Goal: Obtain resource: Download file/media

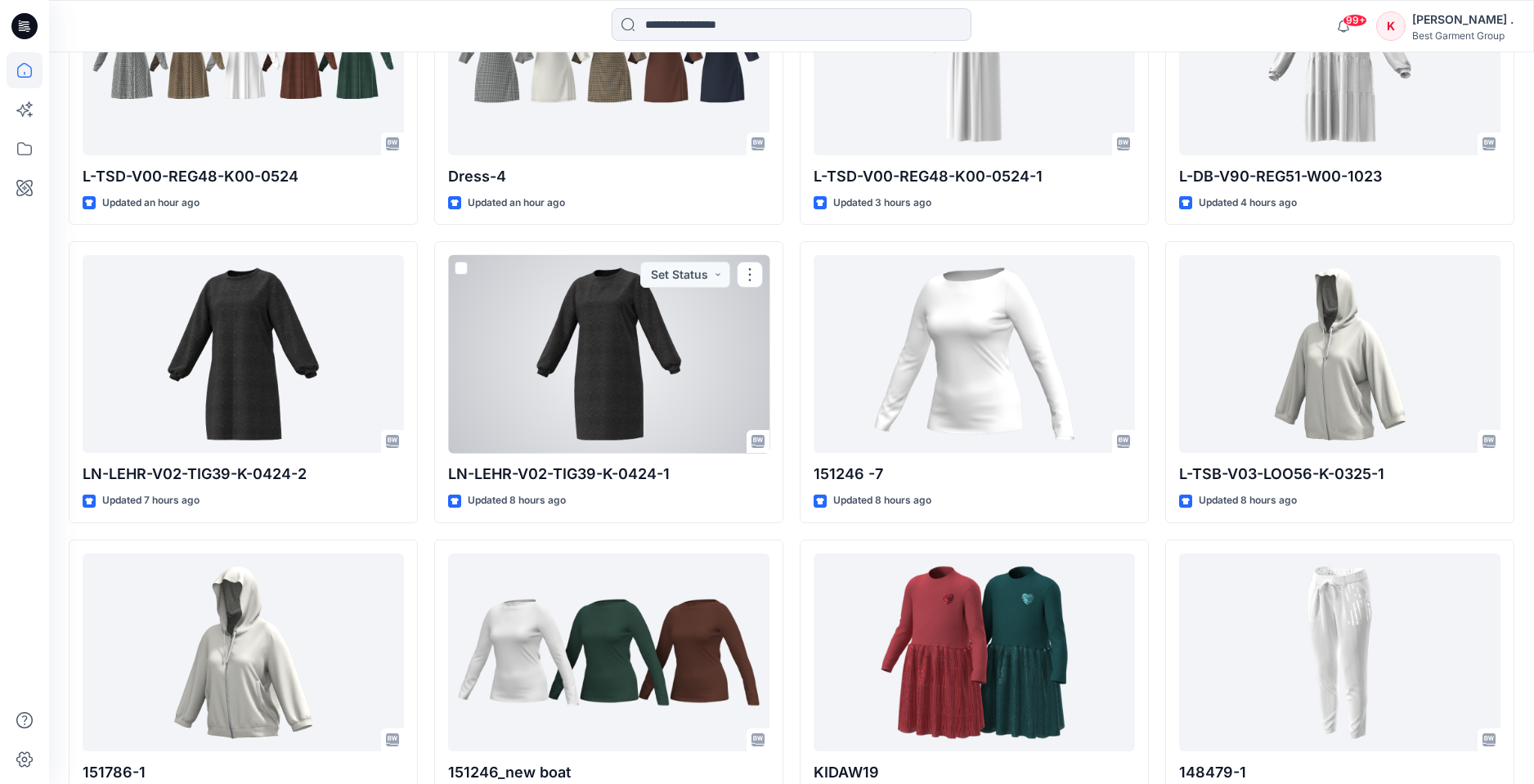
scroll to position [619, 0]
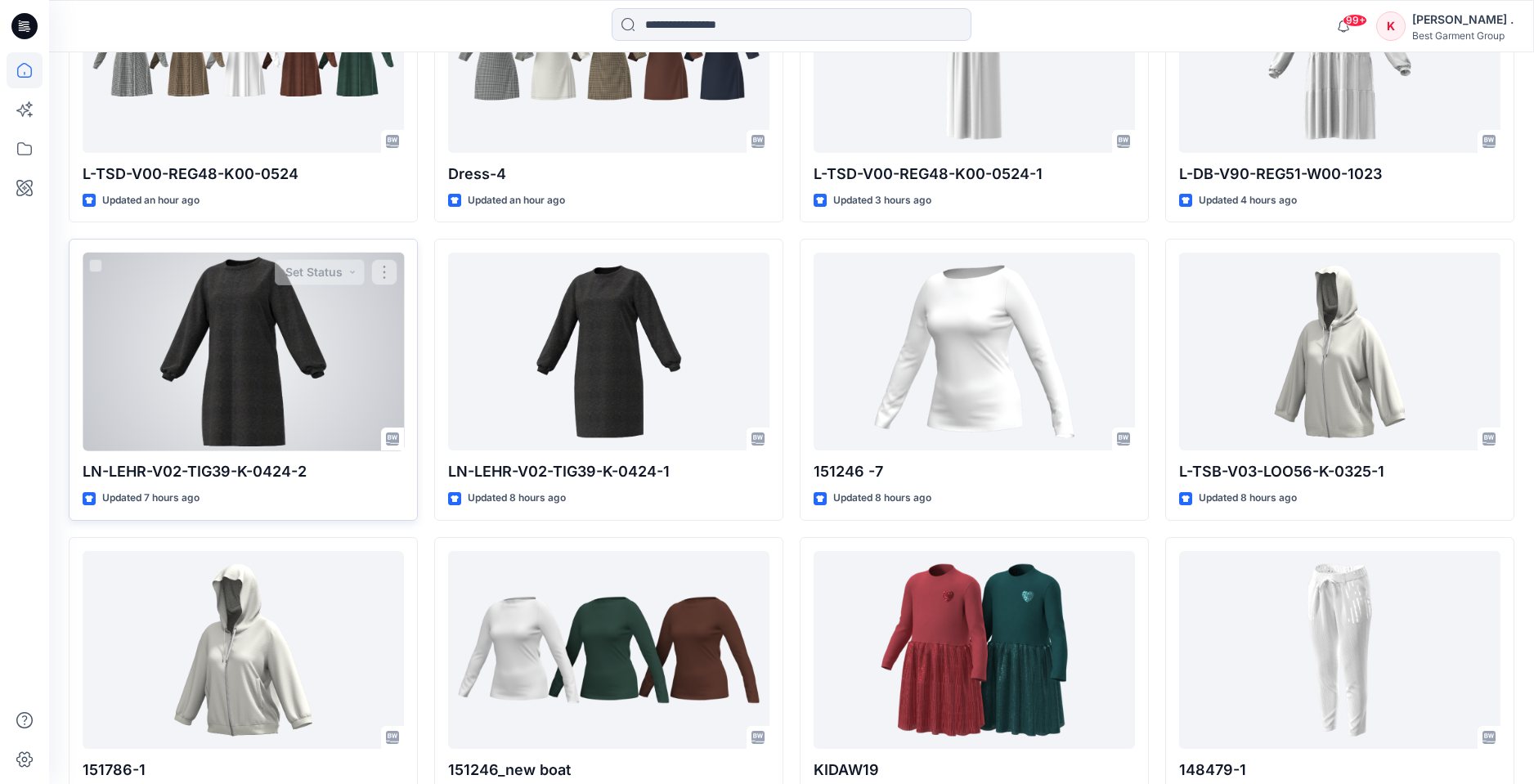
click at [265, 344] on div at bounding box center [243, 351] width 322 height 198
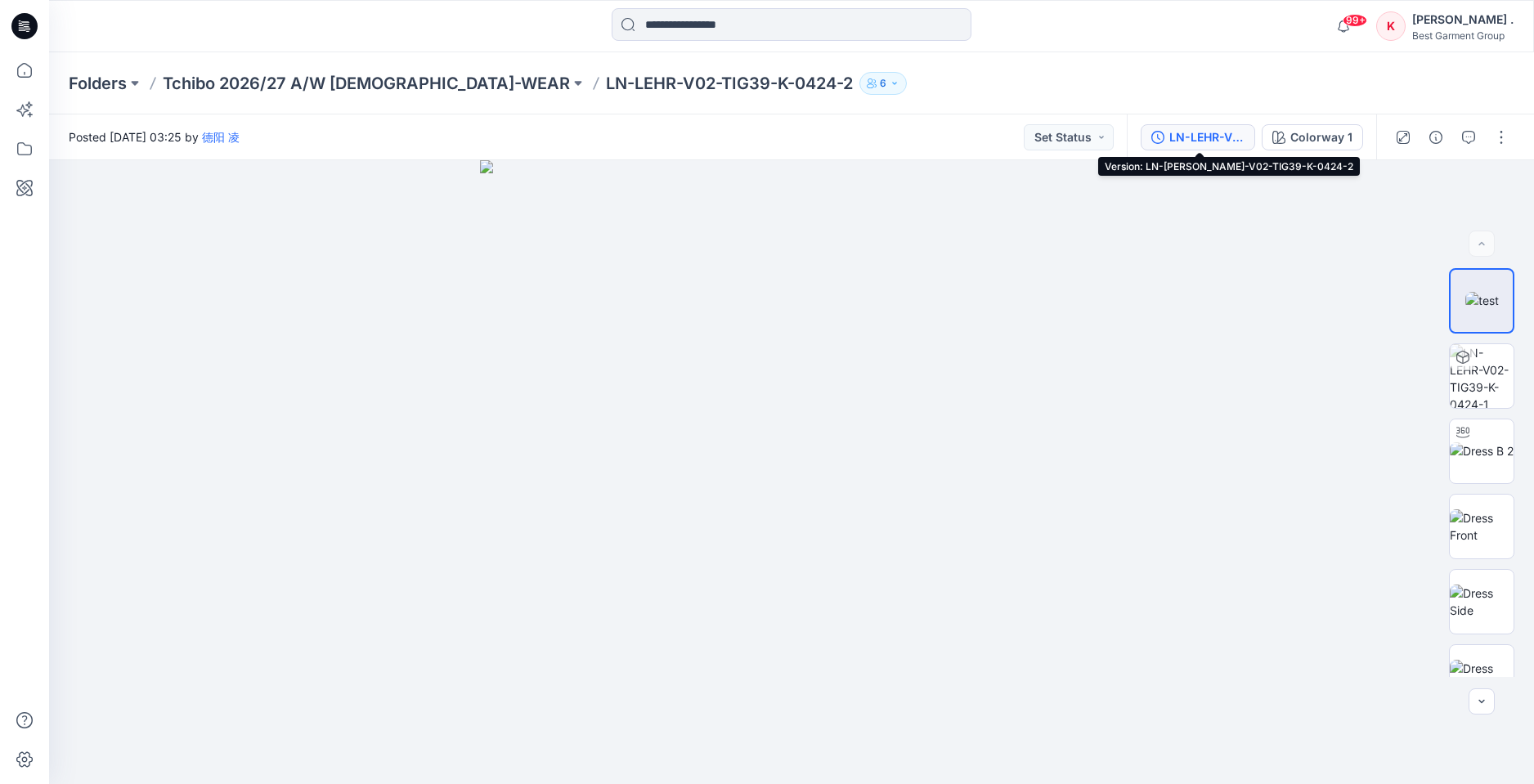
click at [1183, 133] on div "LN-LEHR-V02-TIG39-K-0424-2" at bounding box center [1206, 137] width 75 height 18
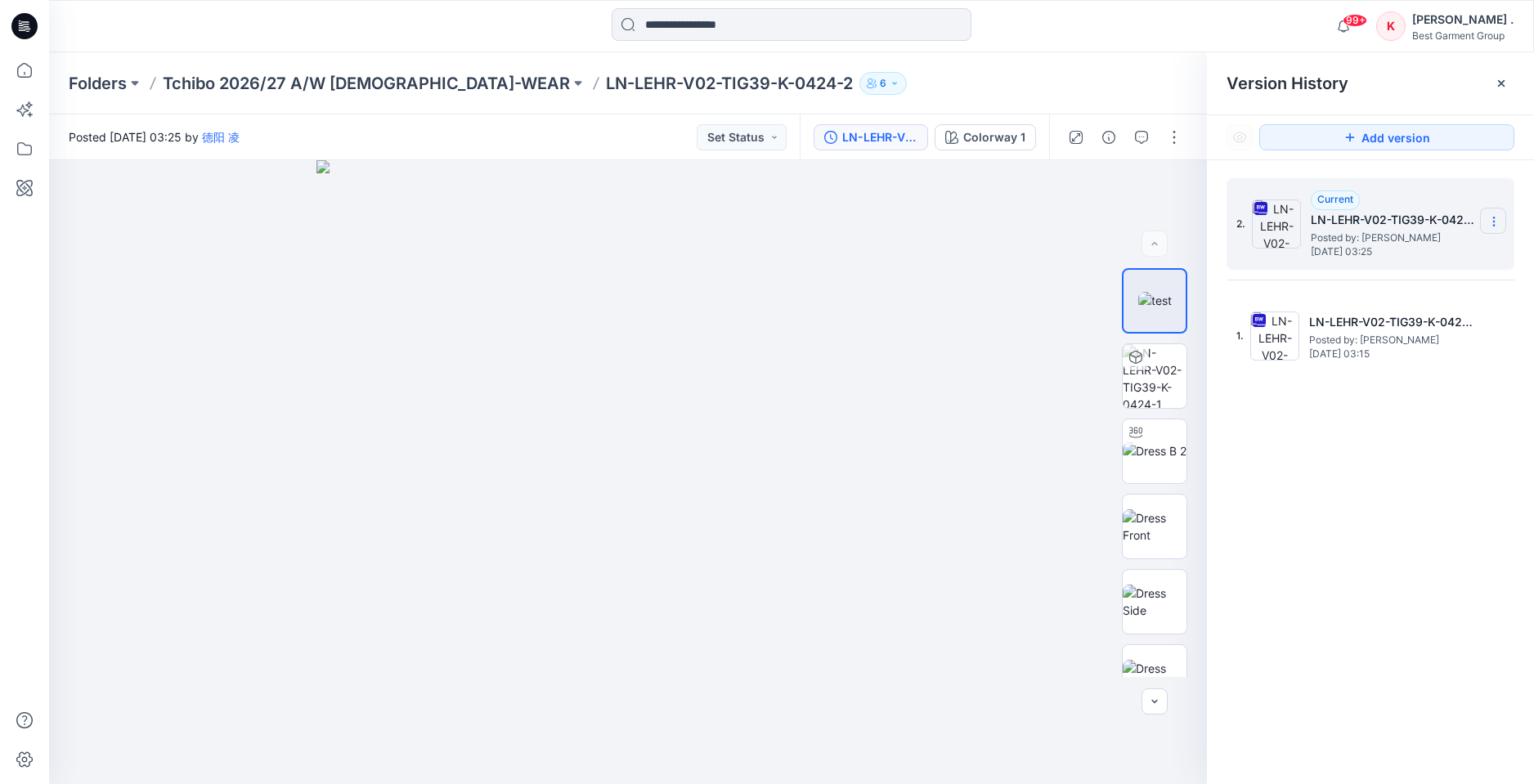
click at [1496, 222] on icon at bounding box center [1493, 221] width 13 height 13
click at [1436, 252] on span "Download Source BW File" at bounding box center [1410, 253] width 137 height 20
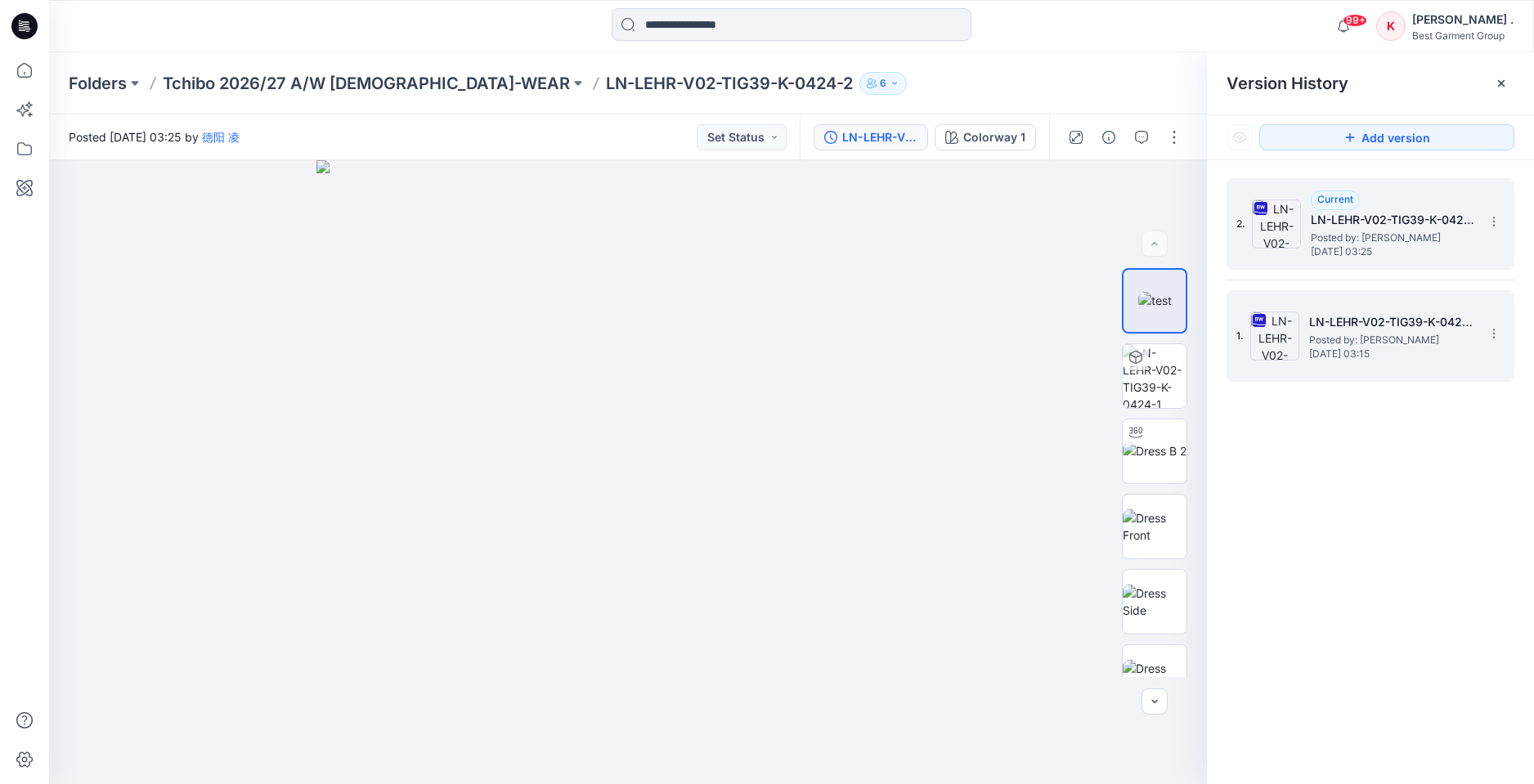
click at [1395, 320] on h5 "LN-LEHR-V02-TIG39-K-0424-2" at bounding box center [1391, 321] width 164 height 20
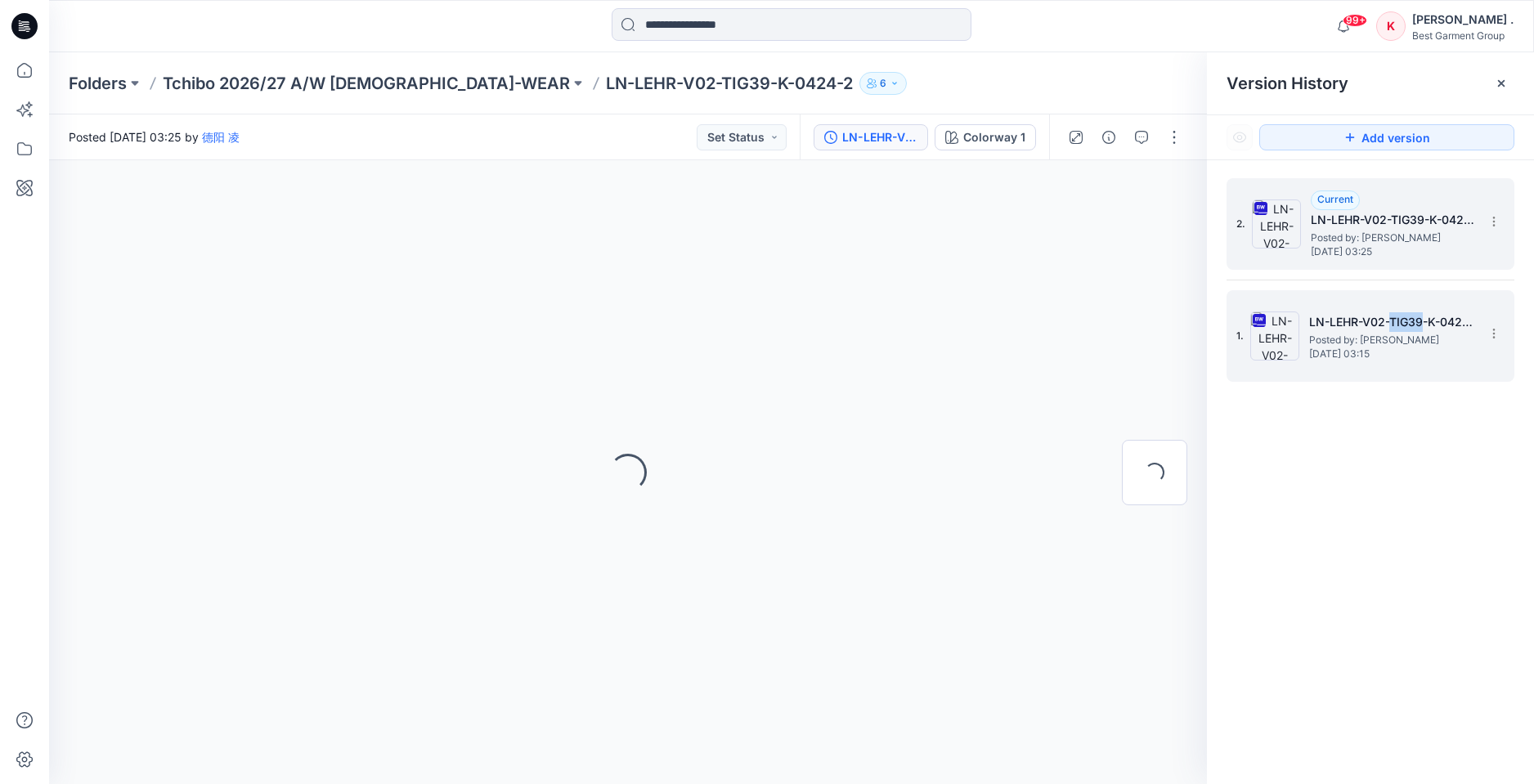
click at [1395, 320] on h5 "LN-LEHR-V02-TIG39-K-0424-2" at bounding box center [1391, 321] width 164 height 20
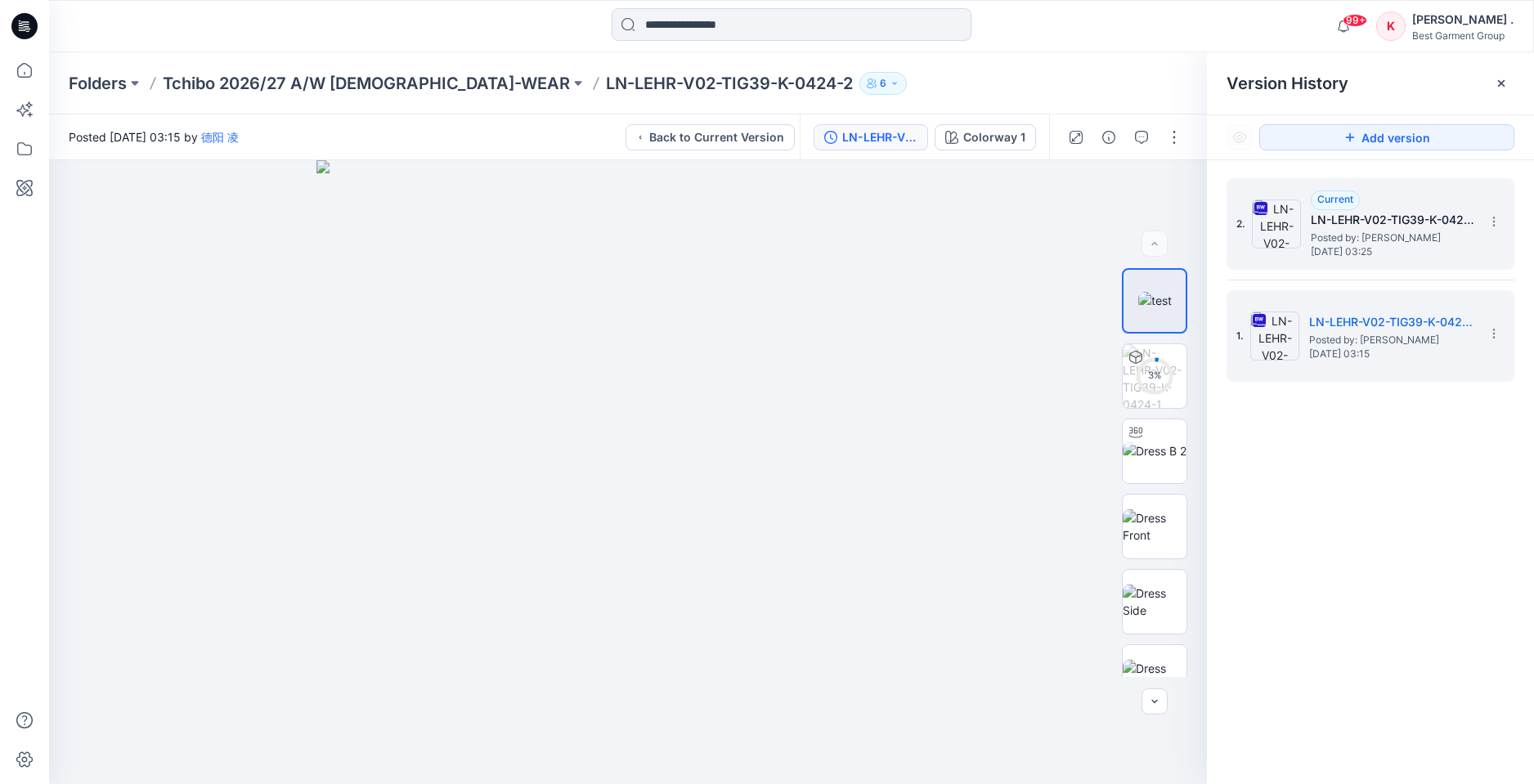
click at [1354, 240] on span "Posted by: [PERSON_NAME]" at bounding box center [1393, 238] width 164 height 17
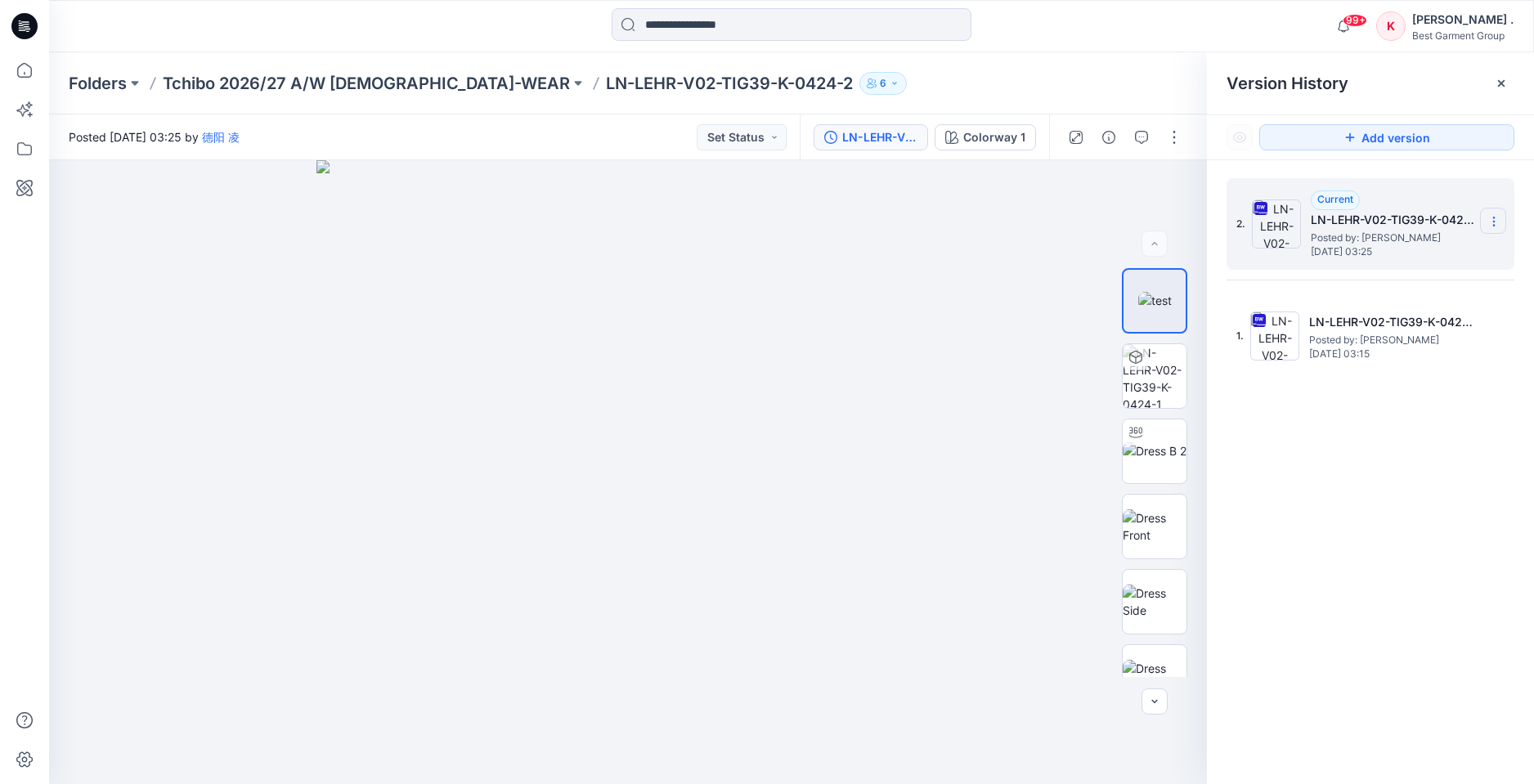
click at [1491, 220] on icon at bounding box center [1493, 221] width 13 height 13
drag, startPoint x: 1442, startPoint y: 228, endPoint x: 1420, endPoint y: 232, distance: 22.4
click at [1422, 232] on div "Current LN-[PERSON_NAME]-V02-TIG39-K-0424-2 Posted by: [PERSON_NAME] [DATE] 03:…" at bounding box center [1393, 224] width 164 height 67
click at [1490, 215] on icon at bounding box center [1493, 221] width 13 height 13
click at [1268, 213] on img at bounding box center [1276, 224] width 49 height 49
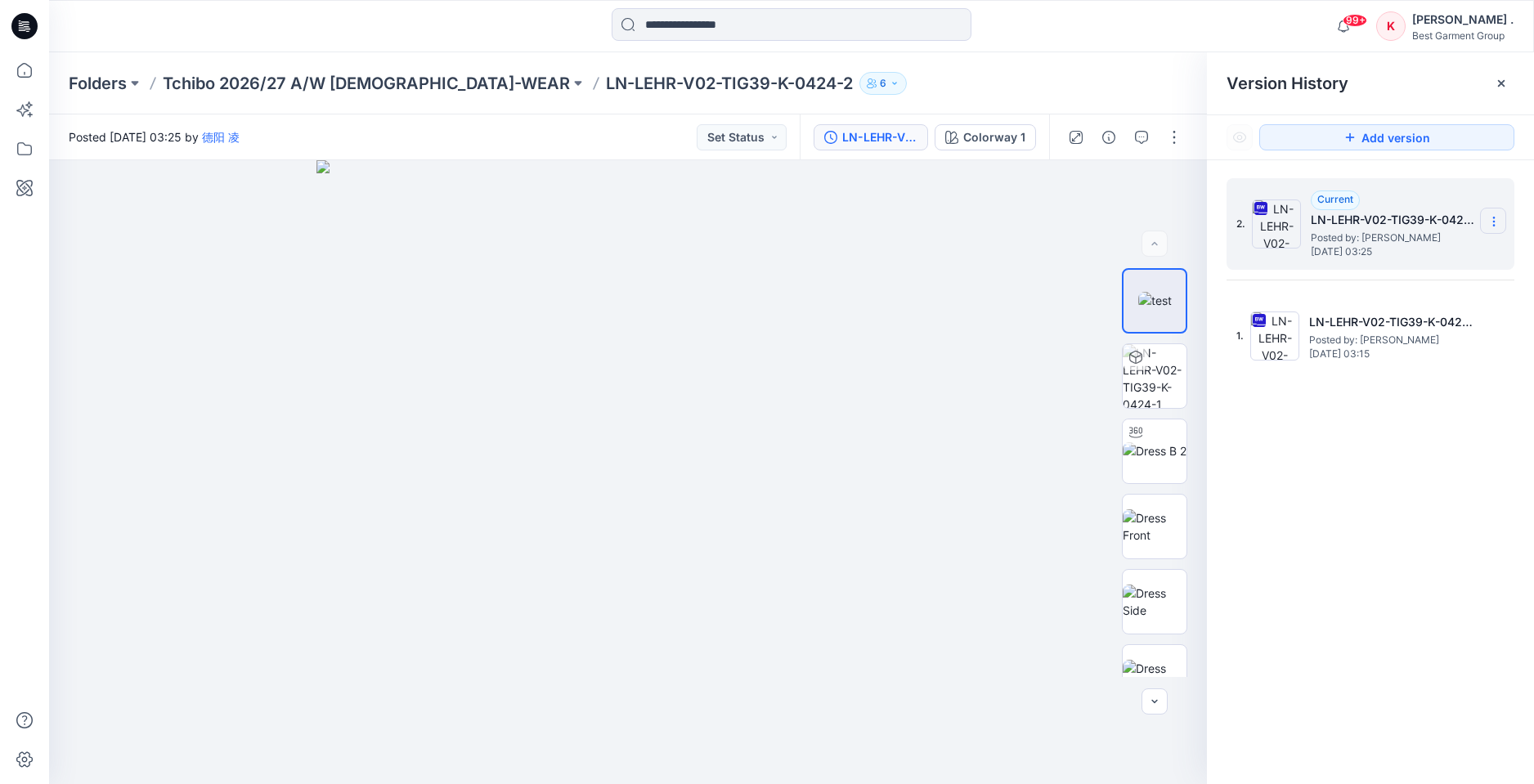
click at [1487, 218] on icon at bounding box center [1493, 221] width 13 height 13
click at [1380, 258] on span "Download Source BW File" at bounding box center [1410, 253] width 137 height 20
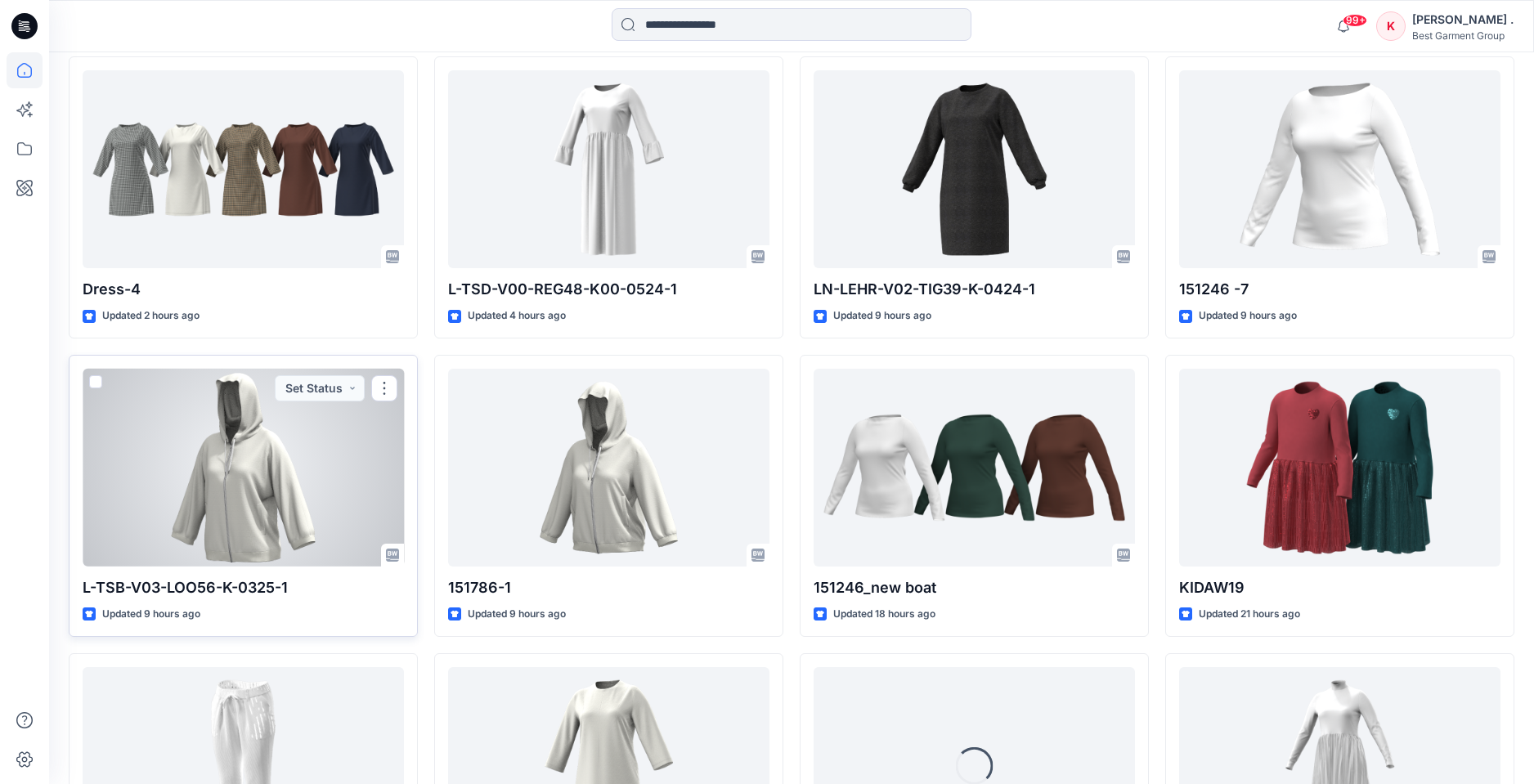
scroll to position [809, 0]
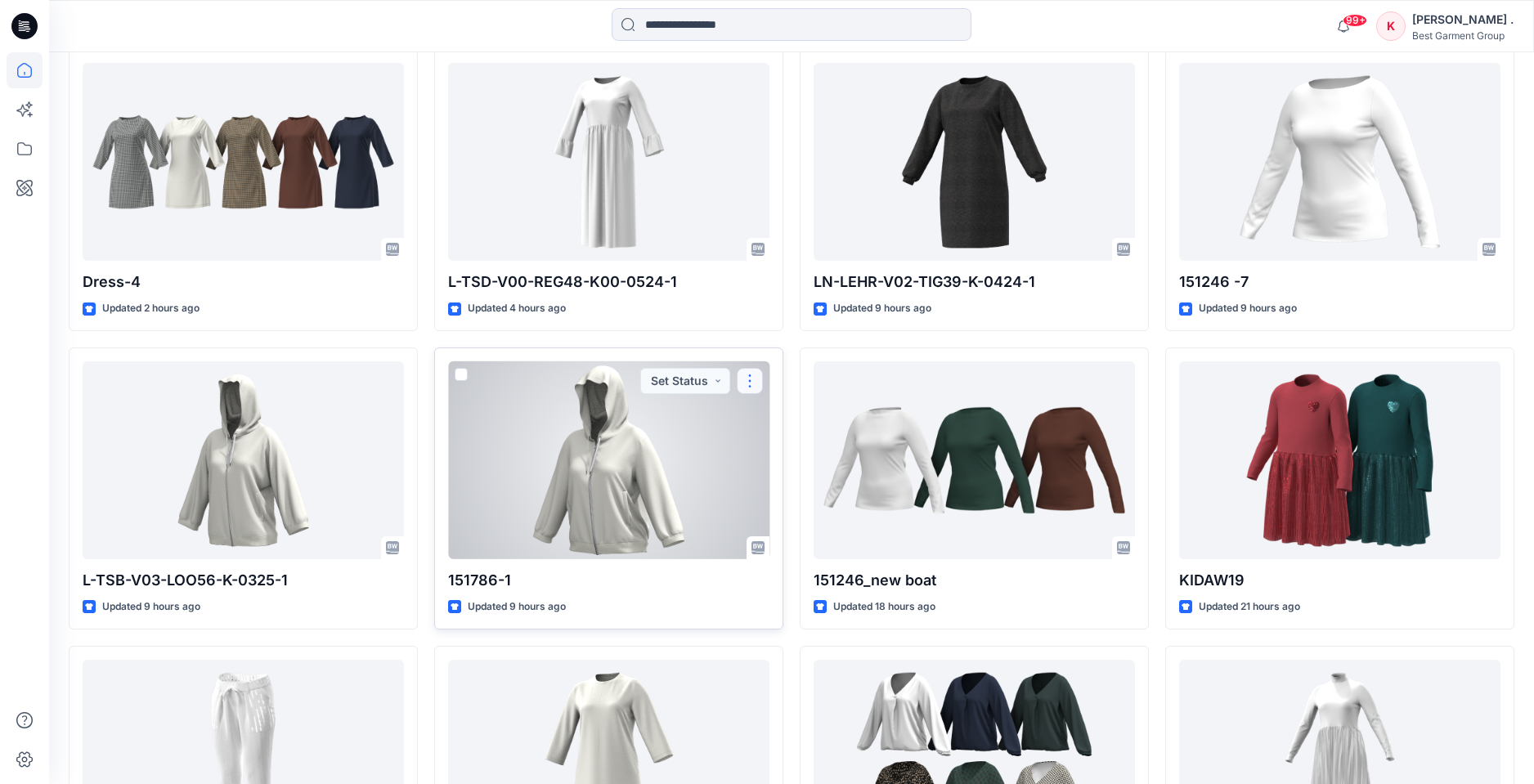
click at [753, 379] on button "button" at bounding box center [750, 381] width 26 height 26
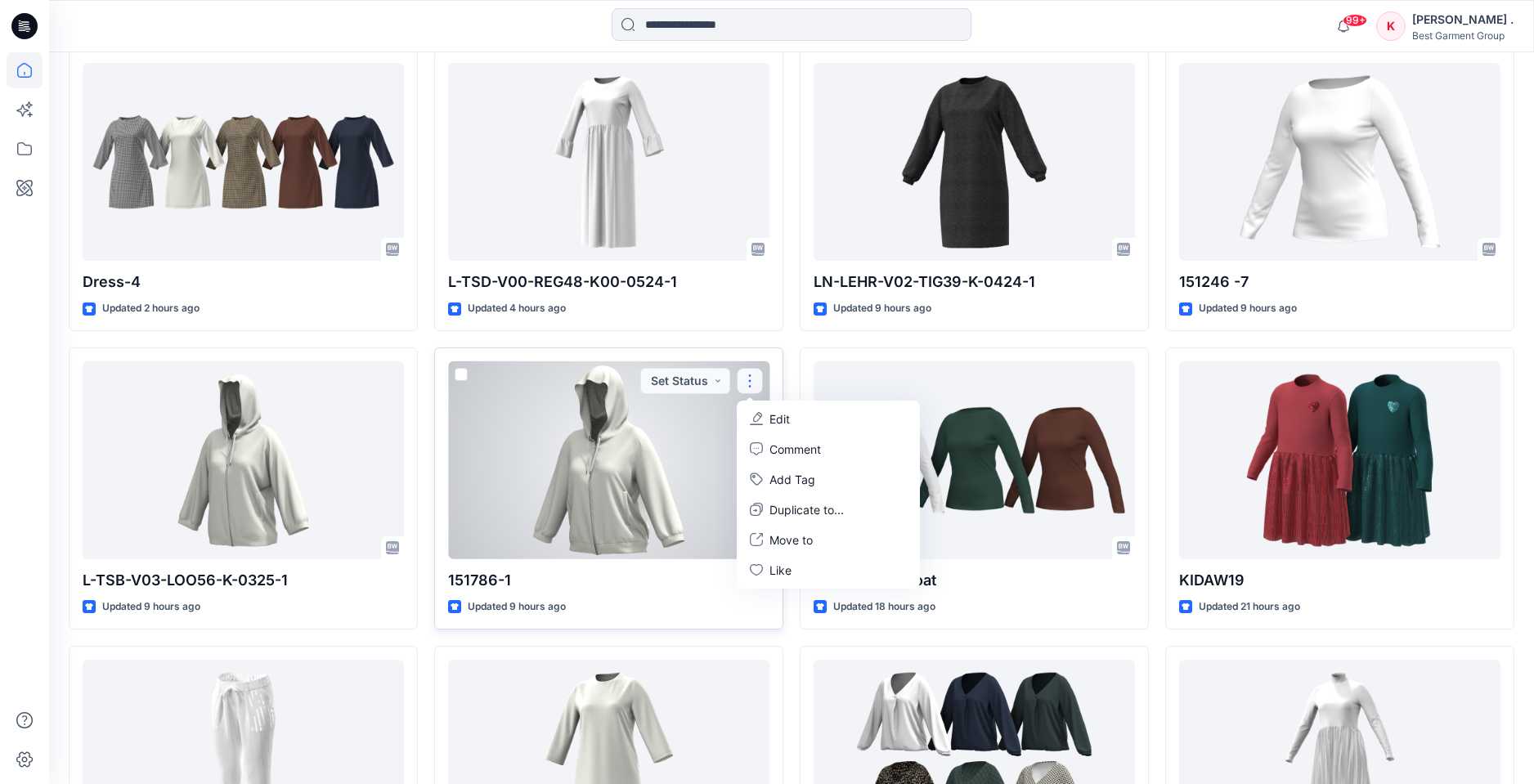
click at [625, 437] on div at bounding box center [608, 460] width 322 height 198
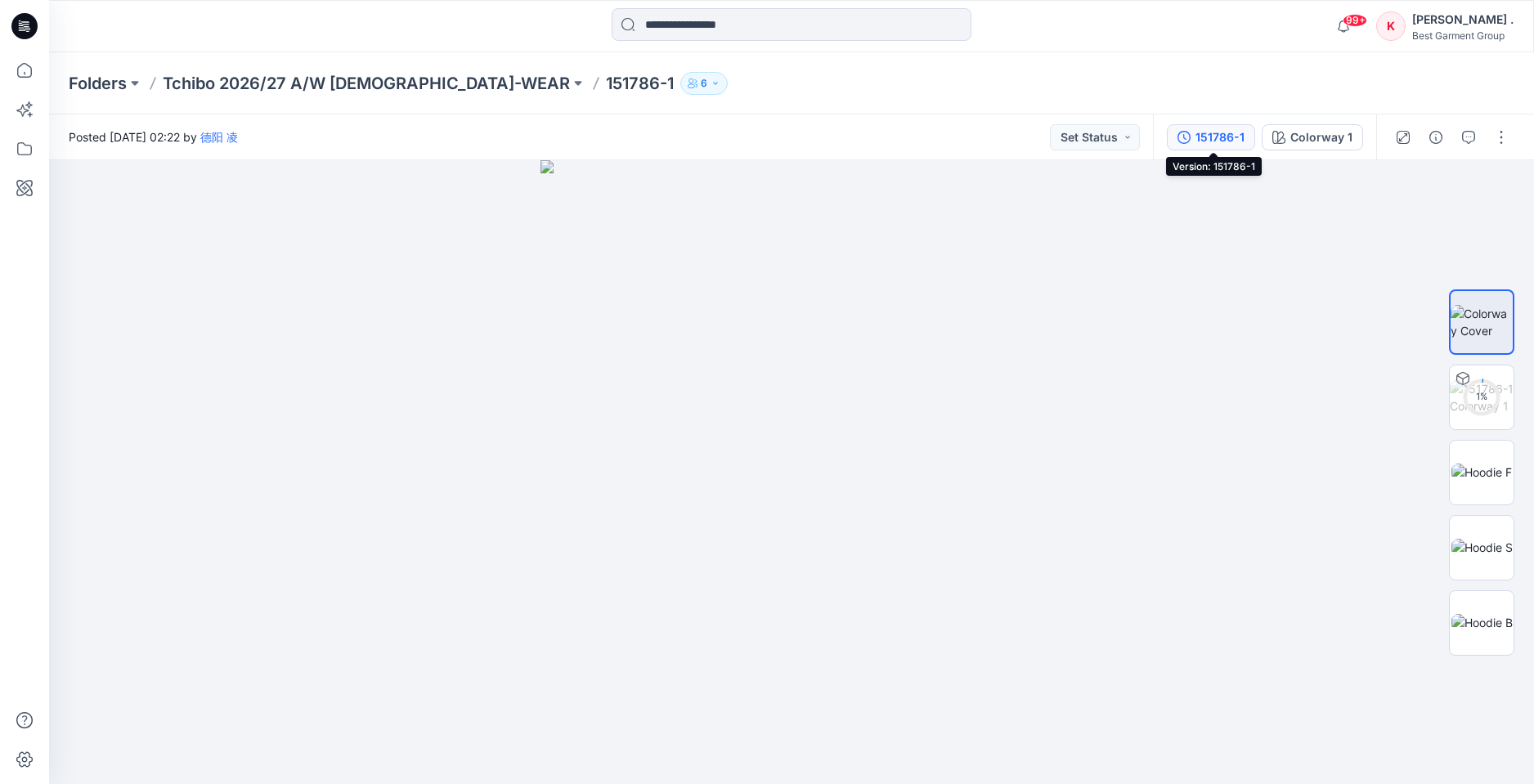
click at [1213, 143] on div "151786-1" at bounding box center [1219, 137] width 49 height 18
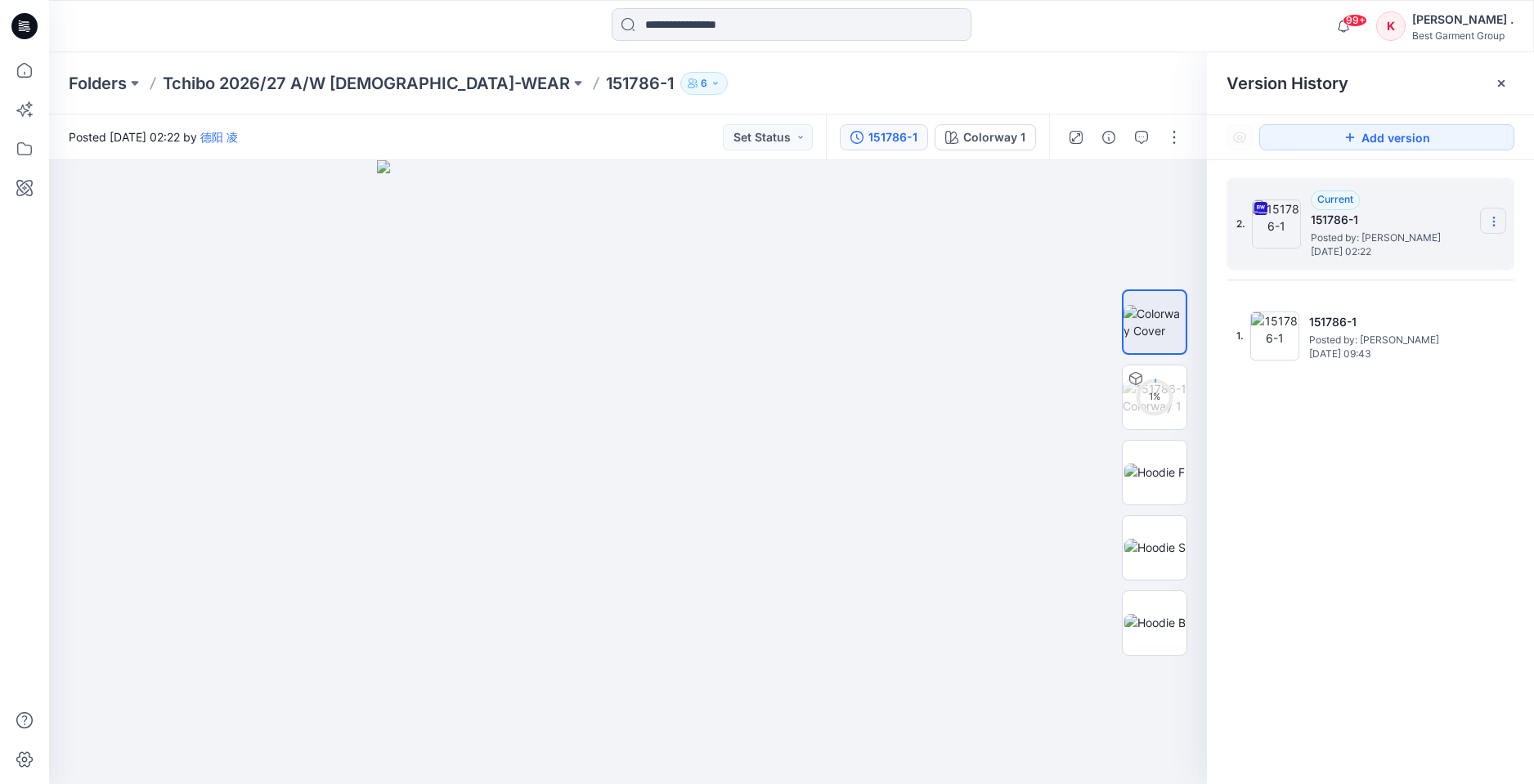
click at [1499, 214] on section at bounding box center [1493, 220] width 26 height 26
click at [1390, 259] on span "Download Source BW File" at bounding box center [1410, 253] width 137 height 20
click at [1483, 220] on section at bounding box center [1493, 220] width 26 height 26
click at [1380, 250] on span "Download Source BW File" at bounding box center [1410, 253] width 137 height 20
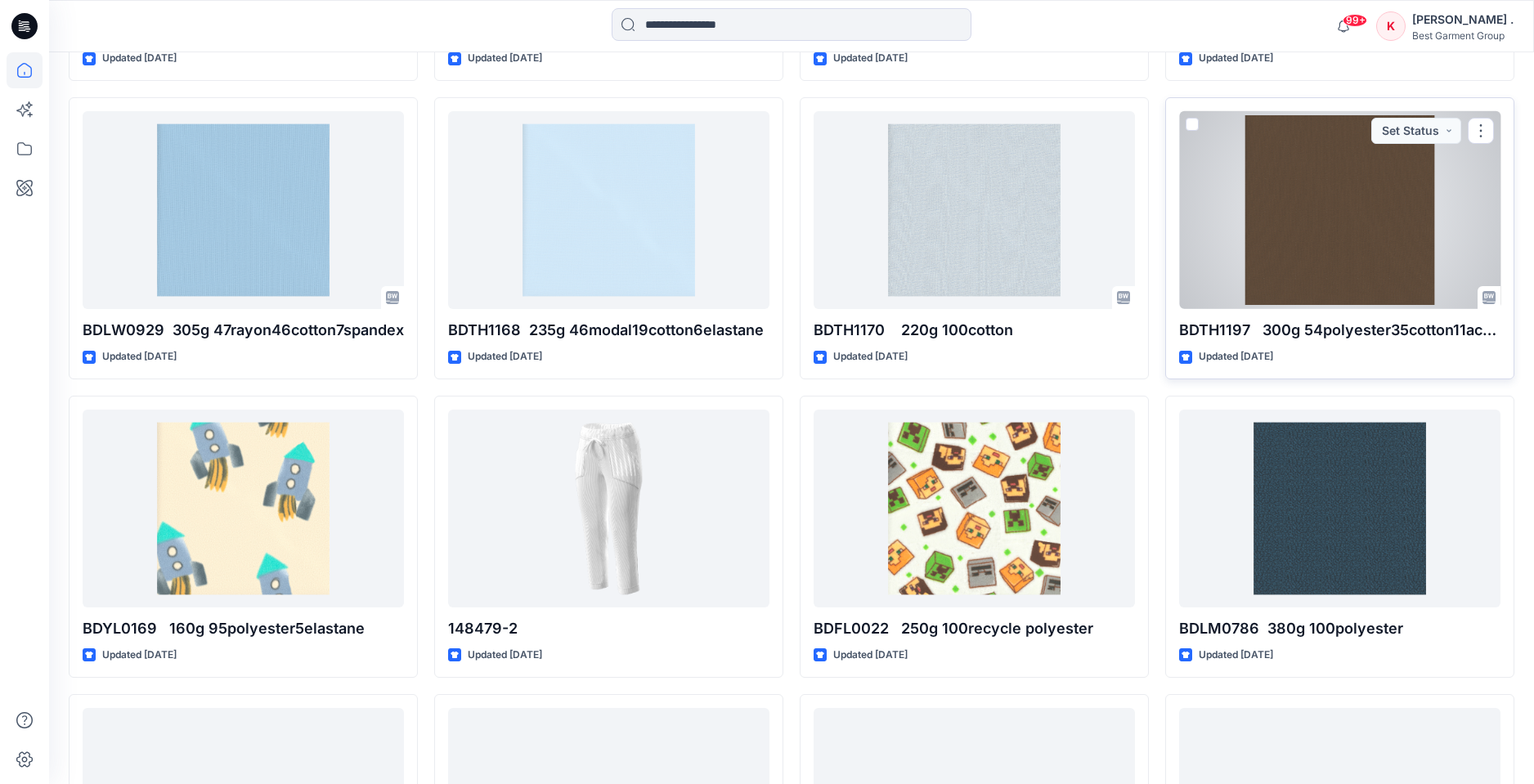
scroll to position [6127, 0]
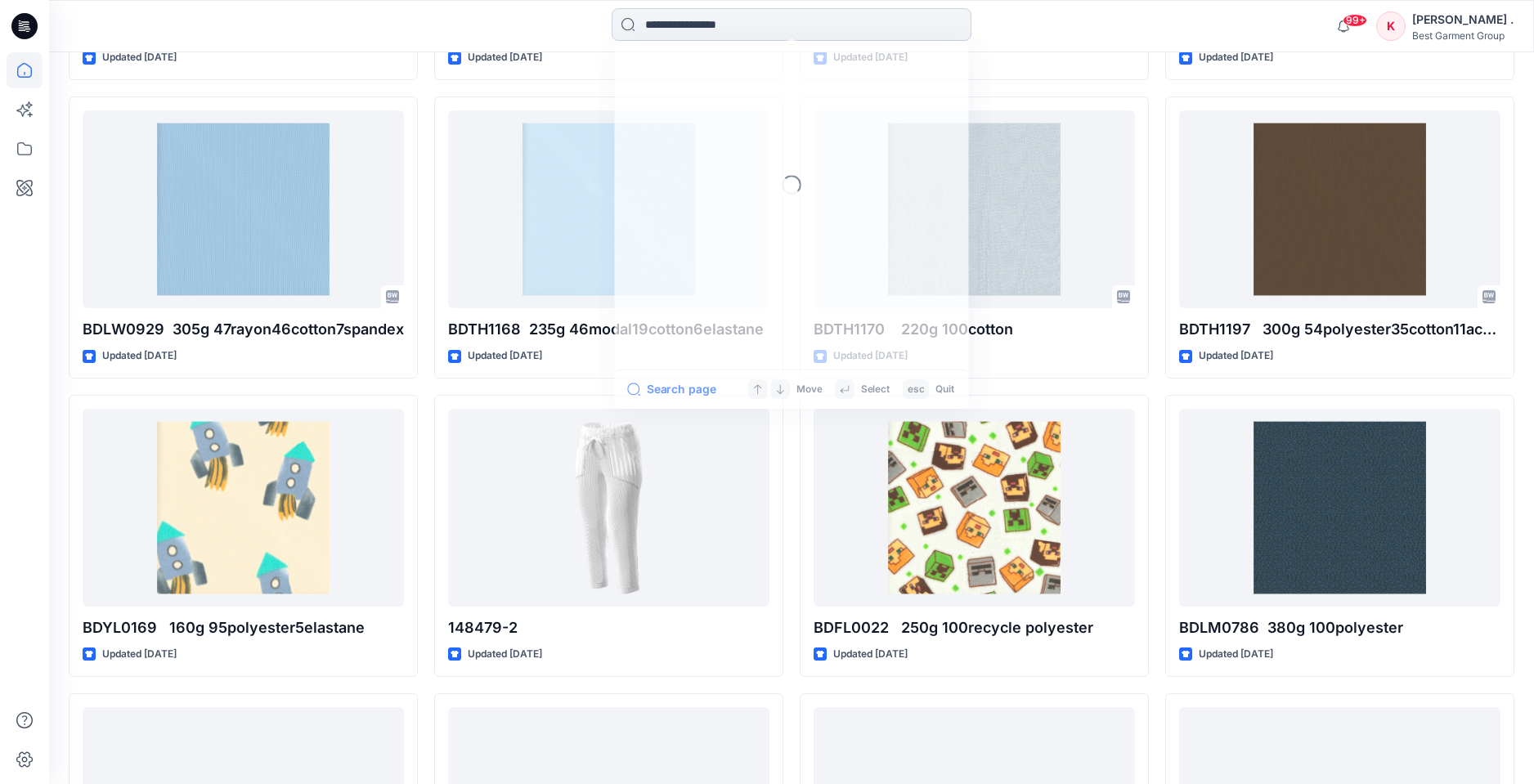
click at [701, 29] on input at bounding box center [791, 24] width 360 height 33
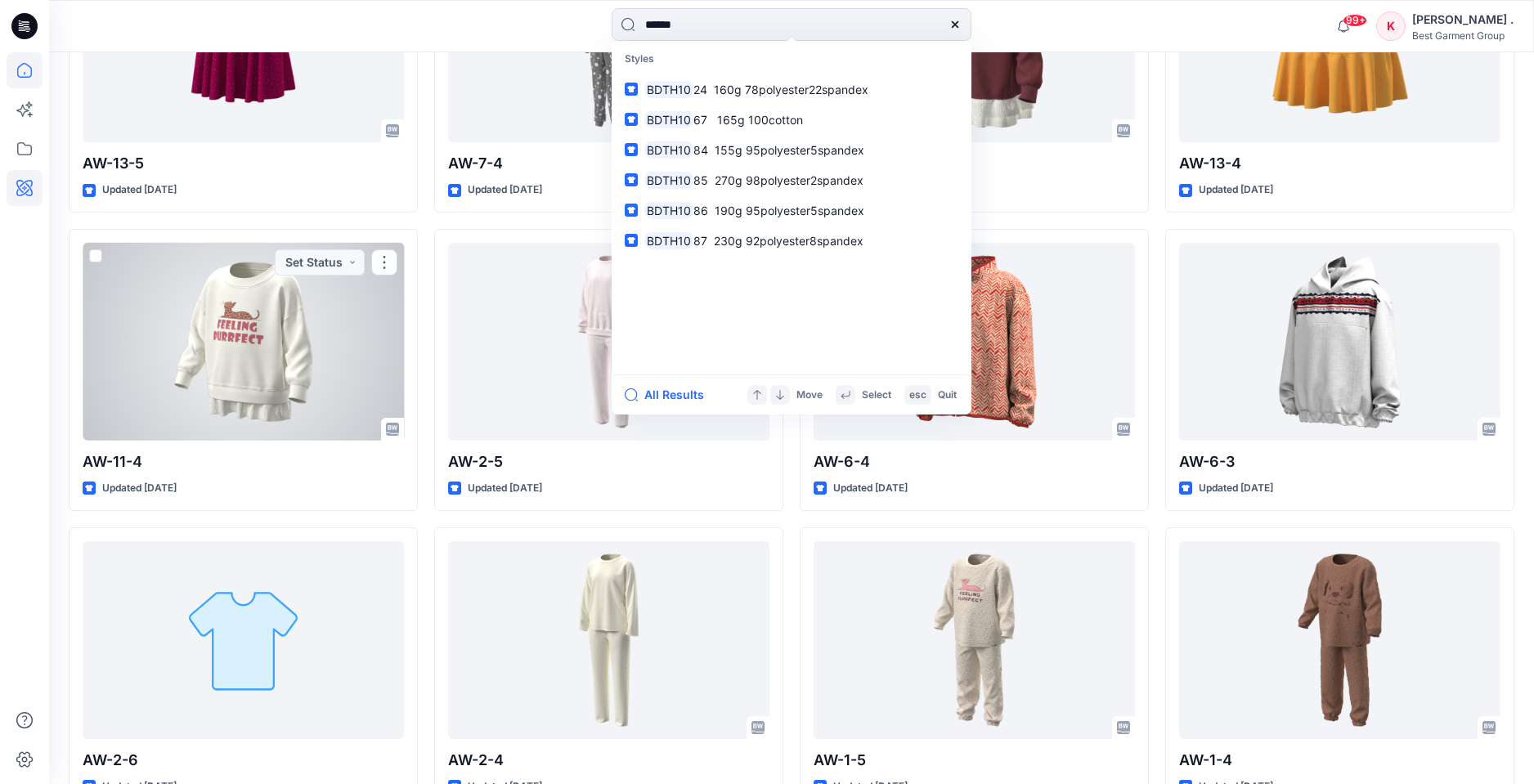
scroll to position [4464, 0]
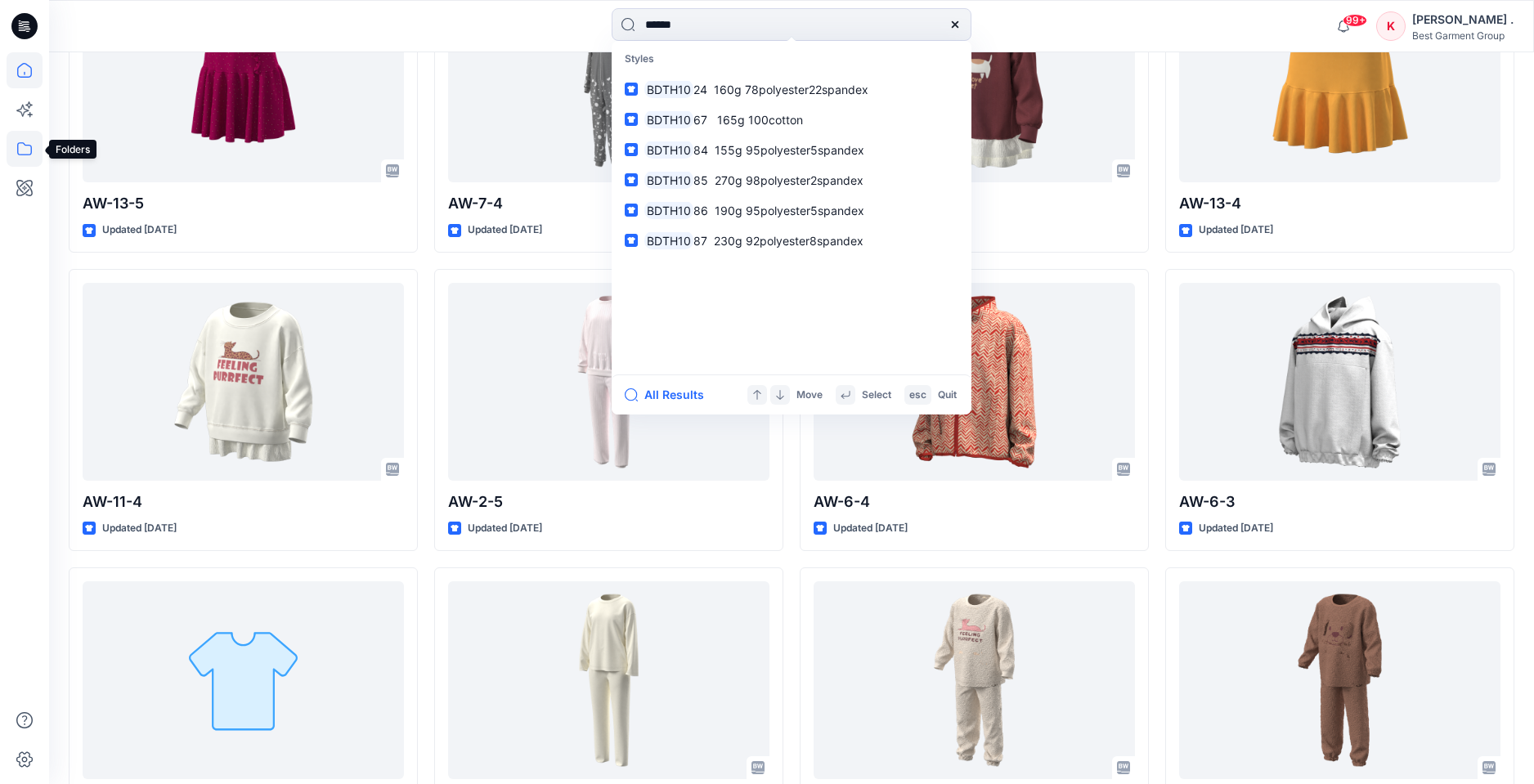
type input "******"
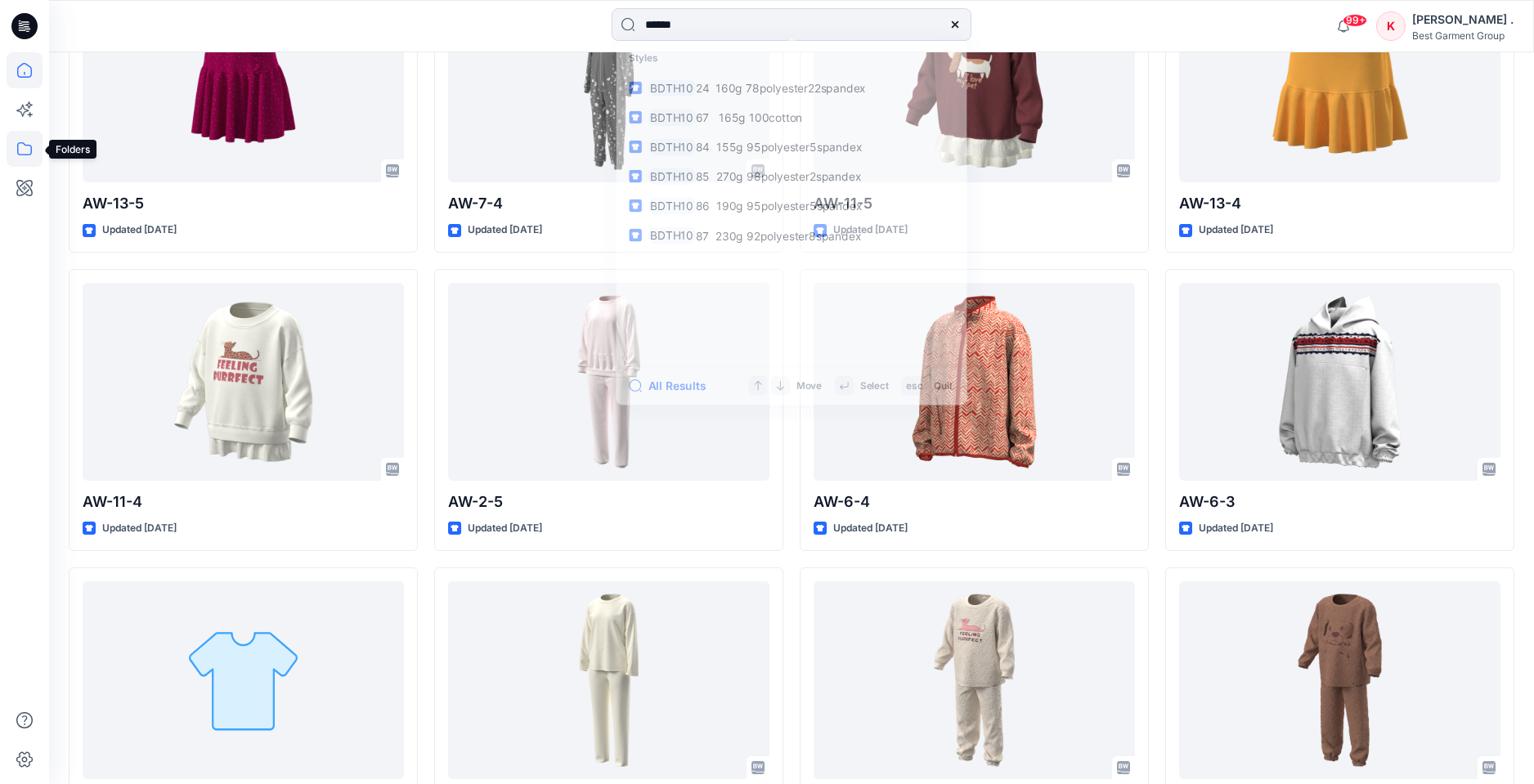
click at [25, 148] on icon at bounding box center [24, 148] width 36 height 36
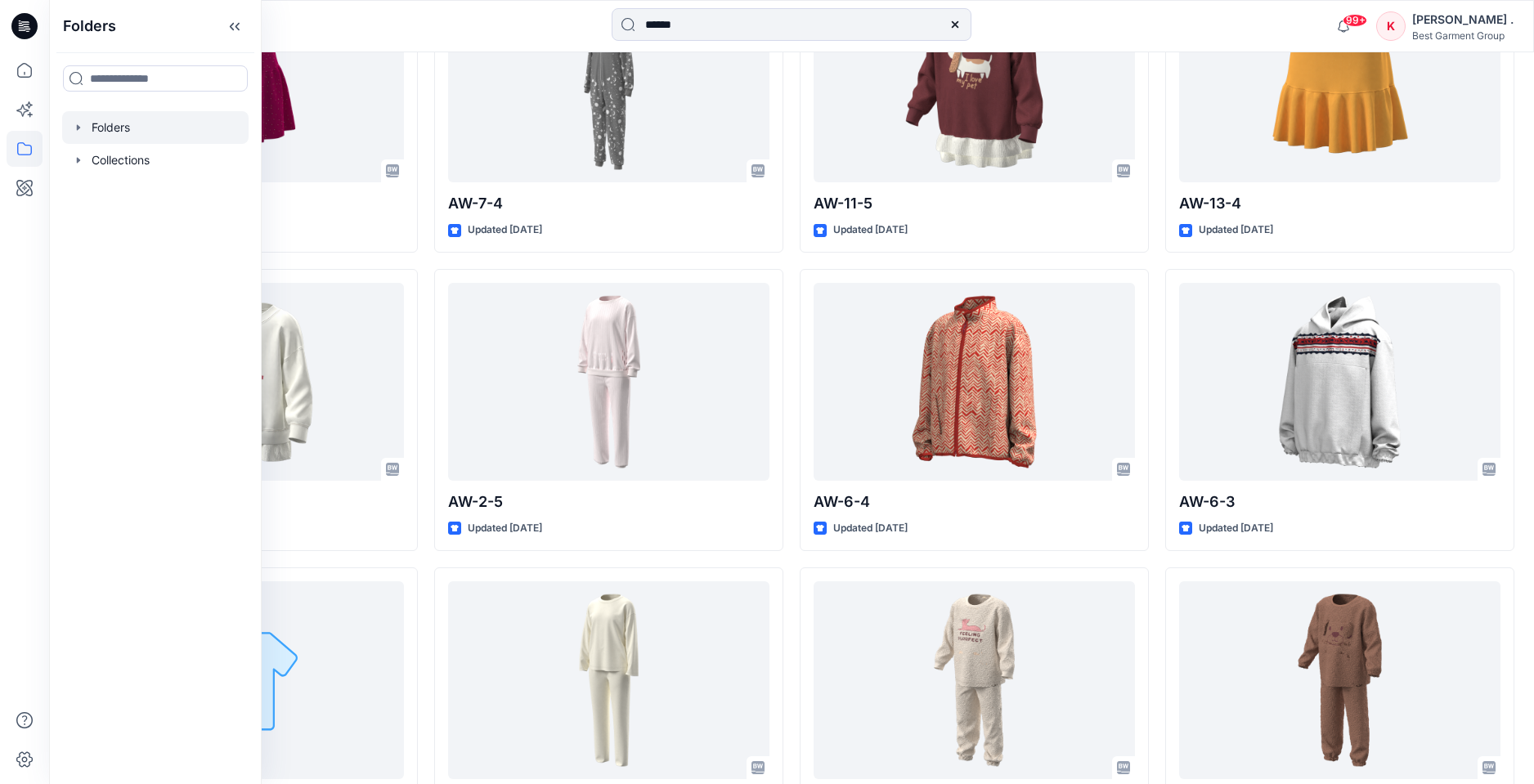
click at [119, 136] on div at bounding box center [155, 128] width 187 height 33
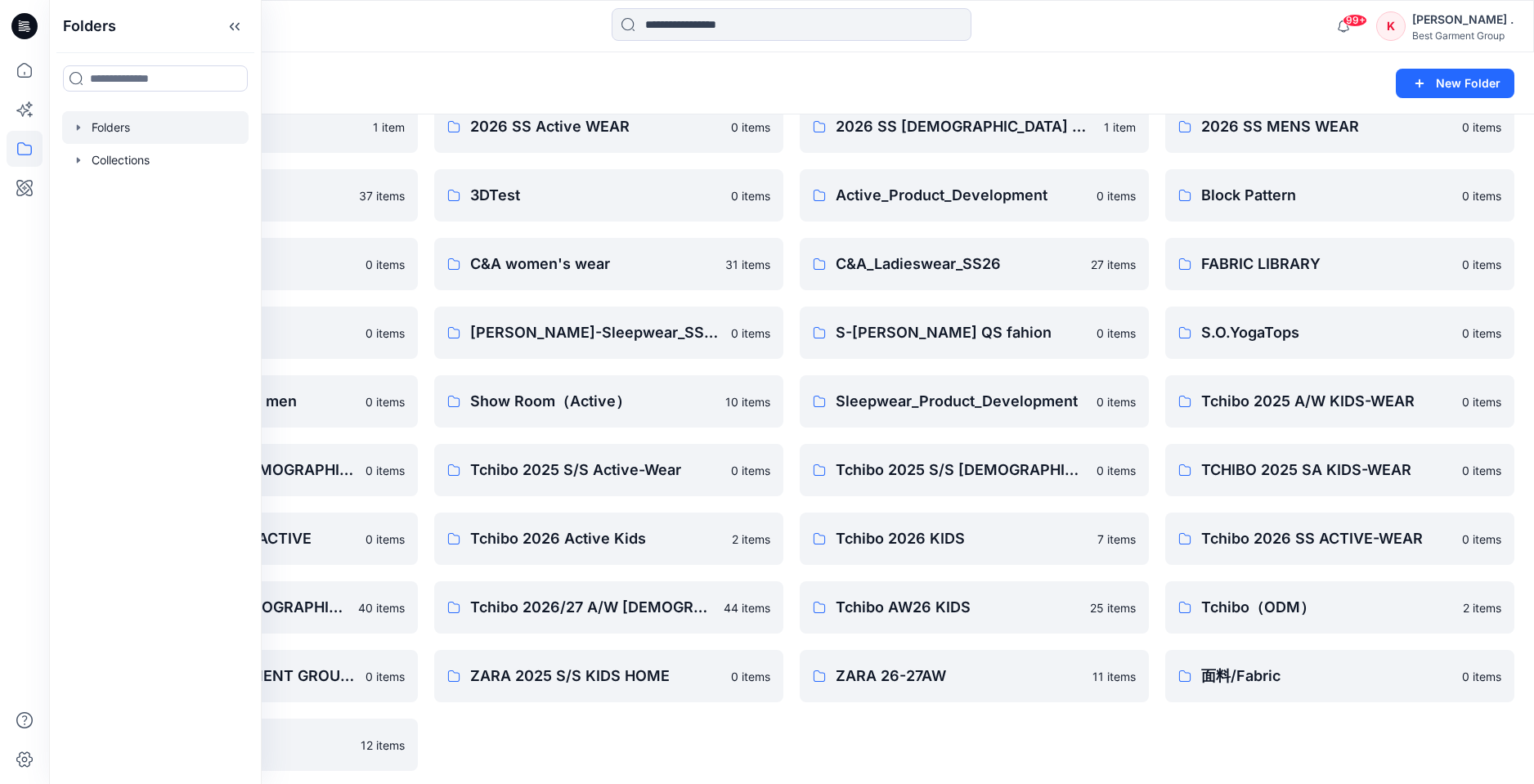
scroll to position [85, 0]
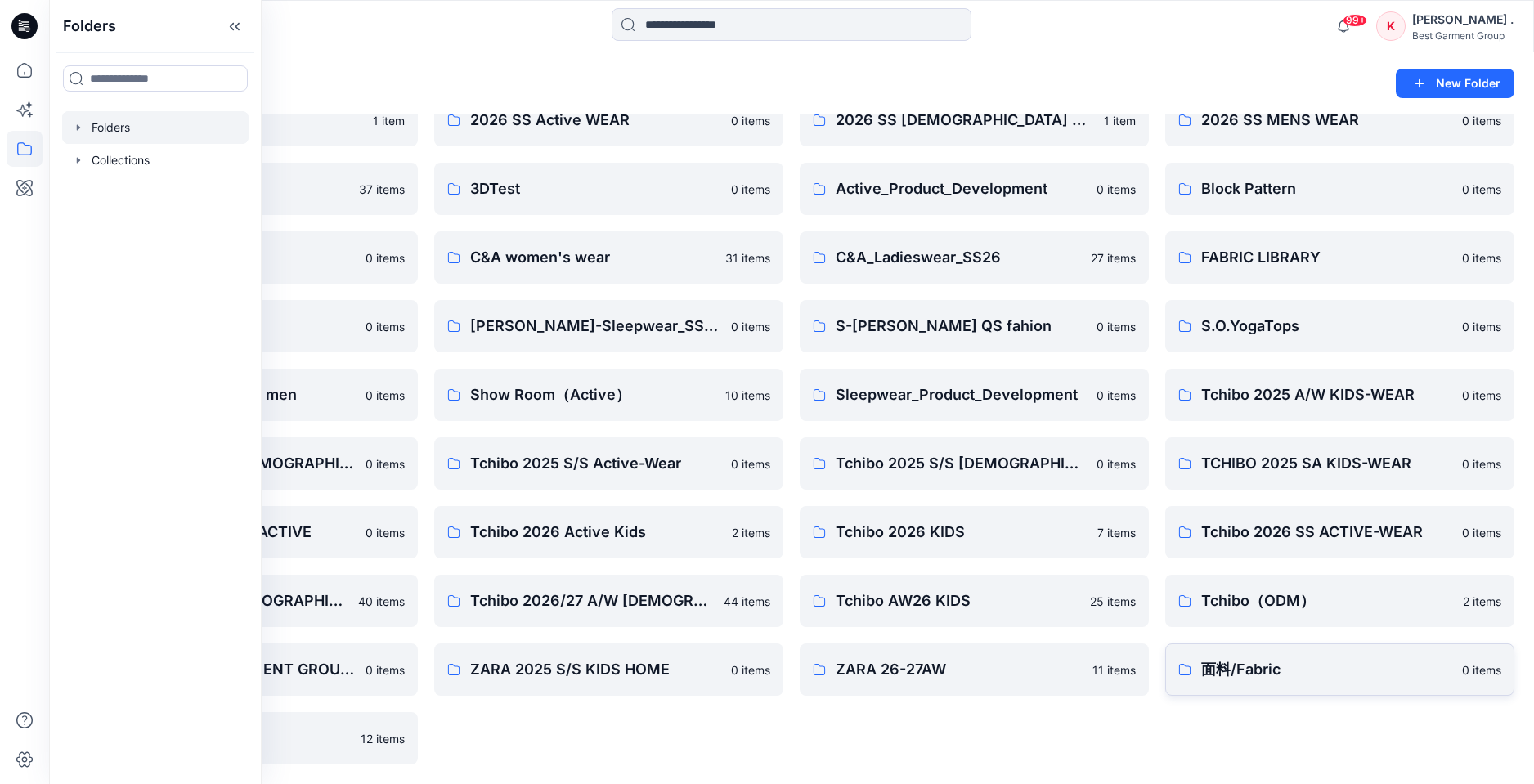
click at [1253, 662] on p "面料/Fabric" at bounding box center [1327, 669] width 251 height 23
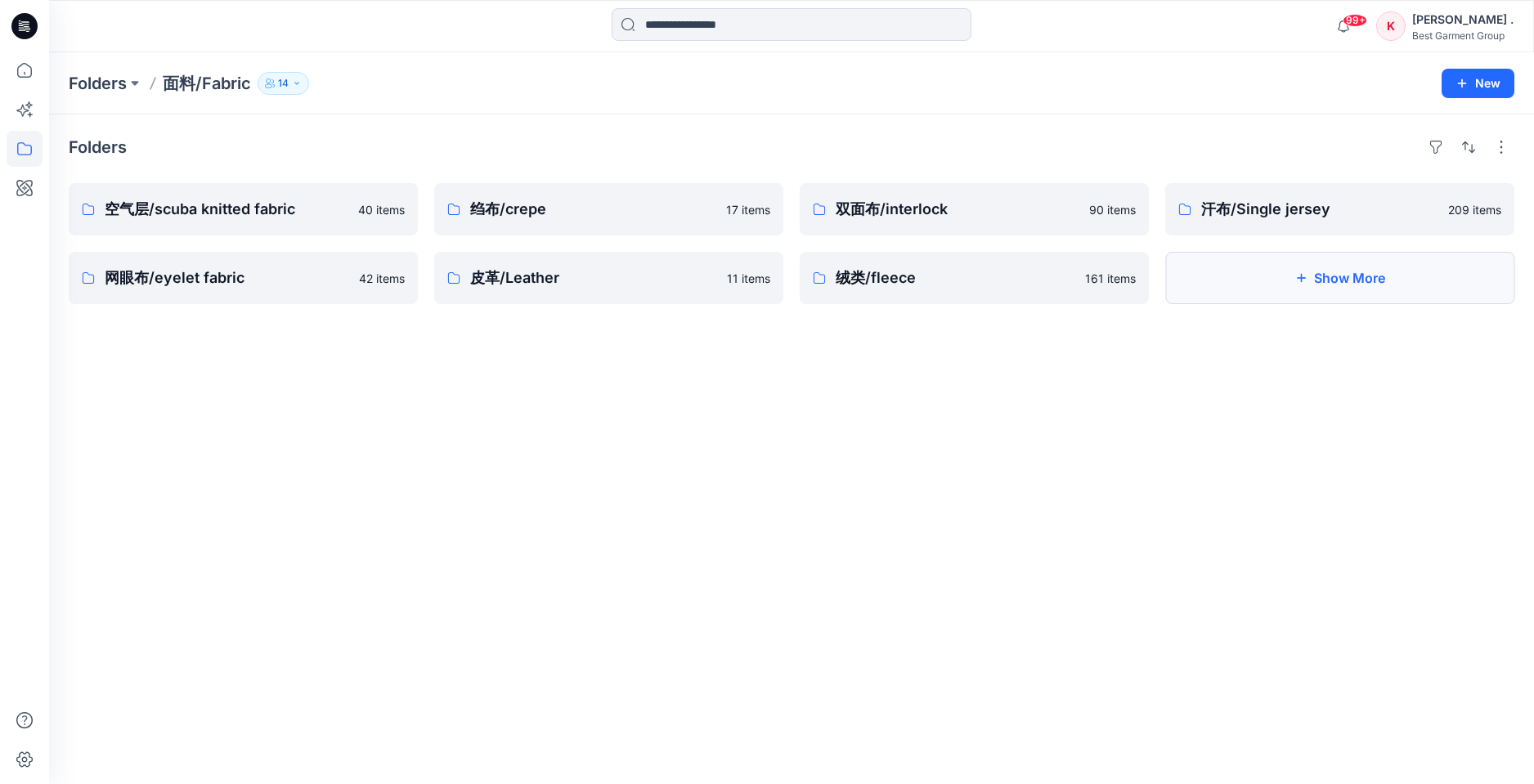
click at [1302, 276] on icon "button" at bounding box center [1300, 277] width 13 height 13
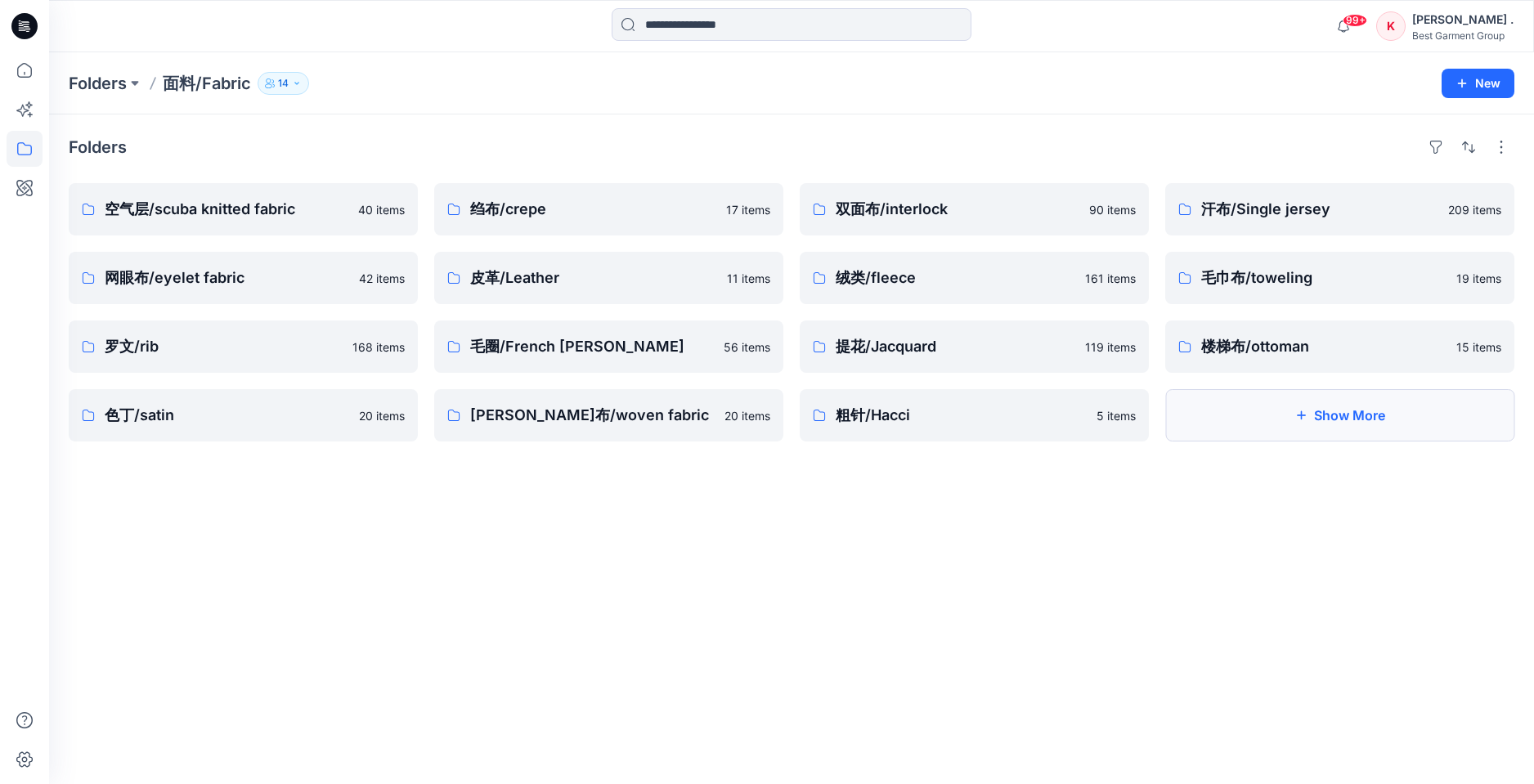
click at [1313, 423] on button "Show More" at bounding box center [1340, 415] width 350 height 52
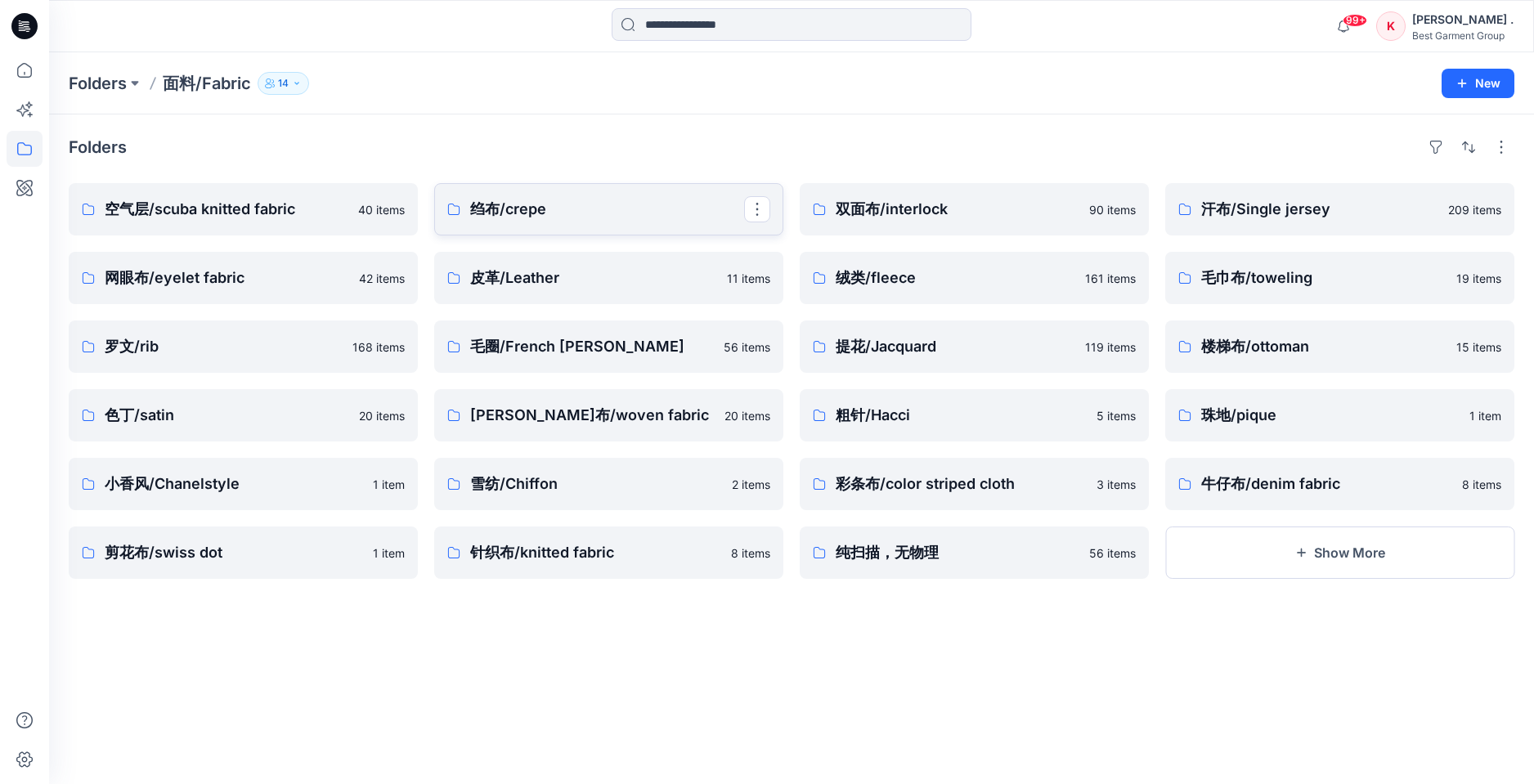
click at [535, 221] on link "绉布/crepe" at bounding box center [608, 209] width 350 height 52
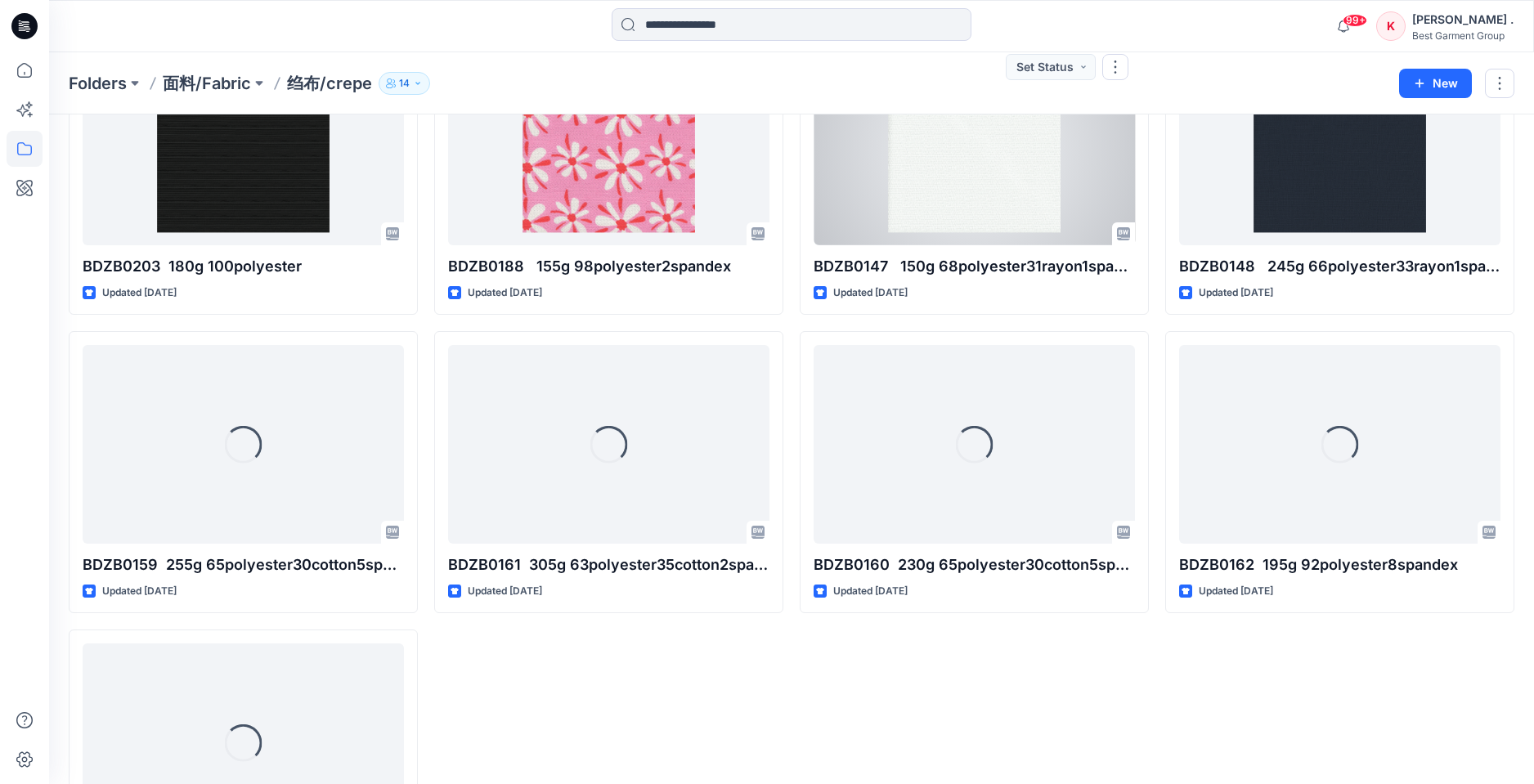
scroll to position [747, 0]
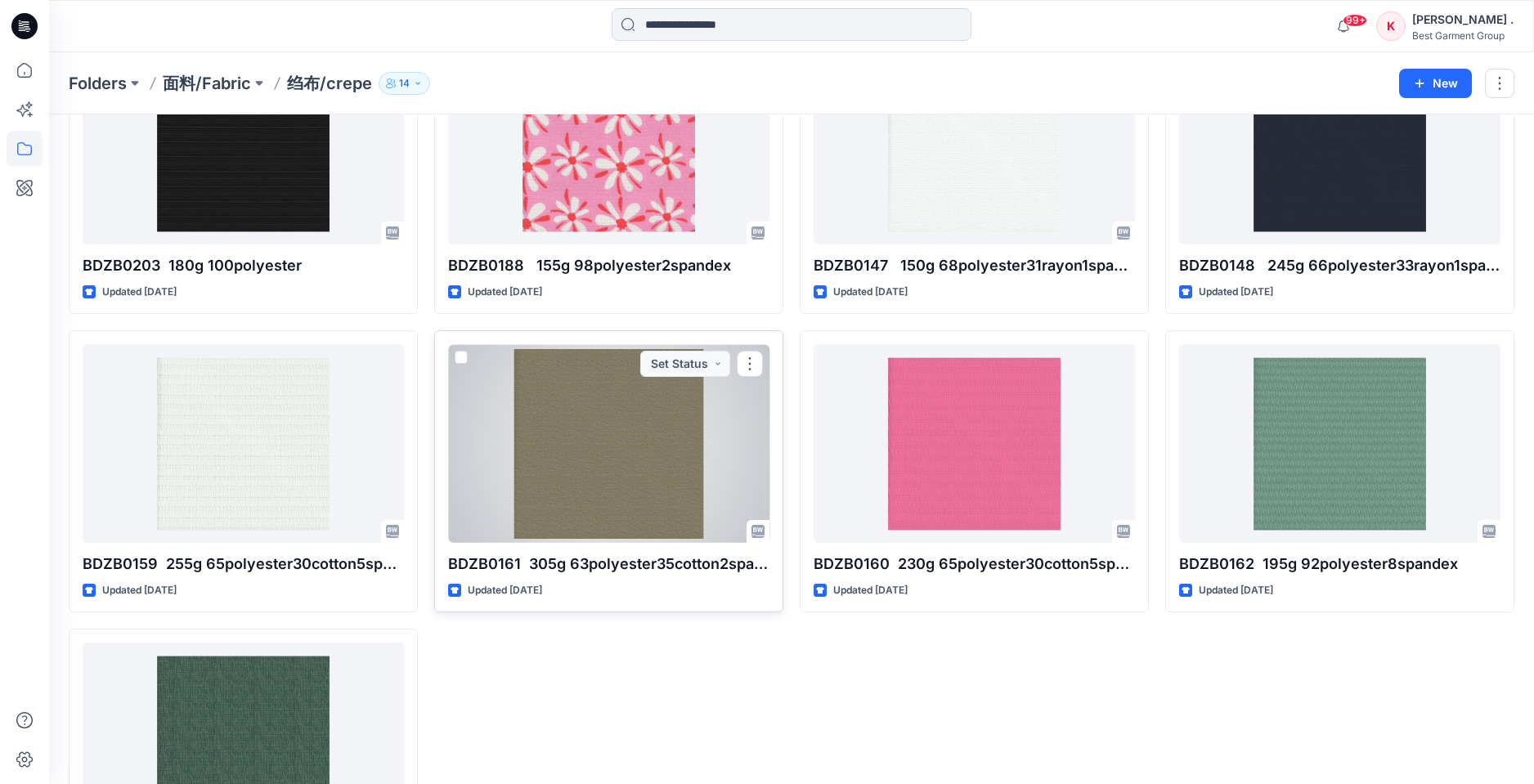
click at [579, 442] on div at bounding box center [608, 443] width 322 height 198
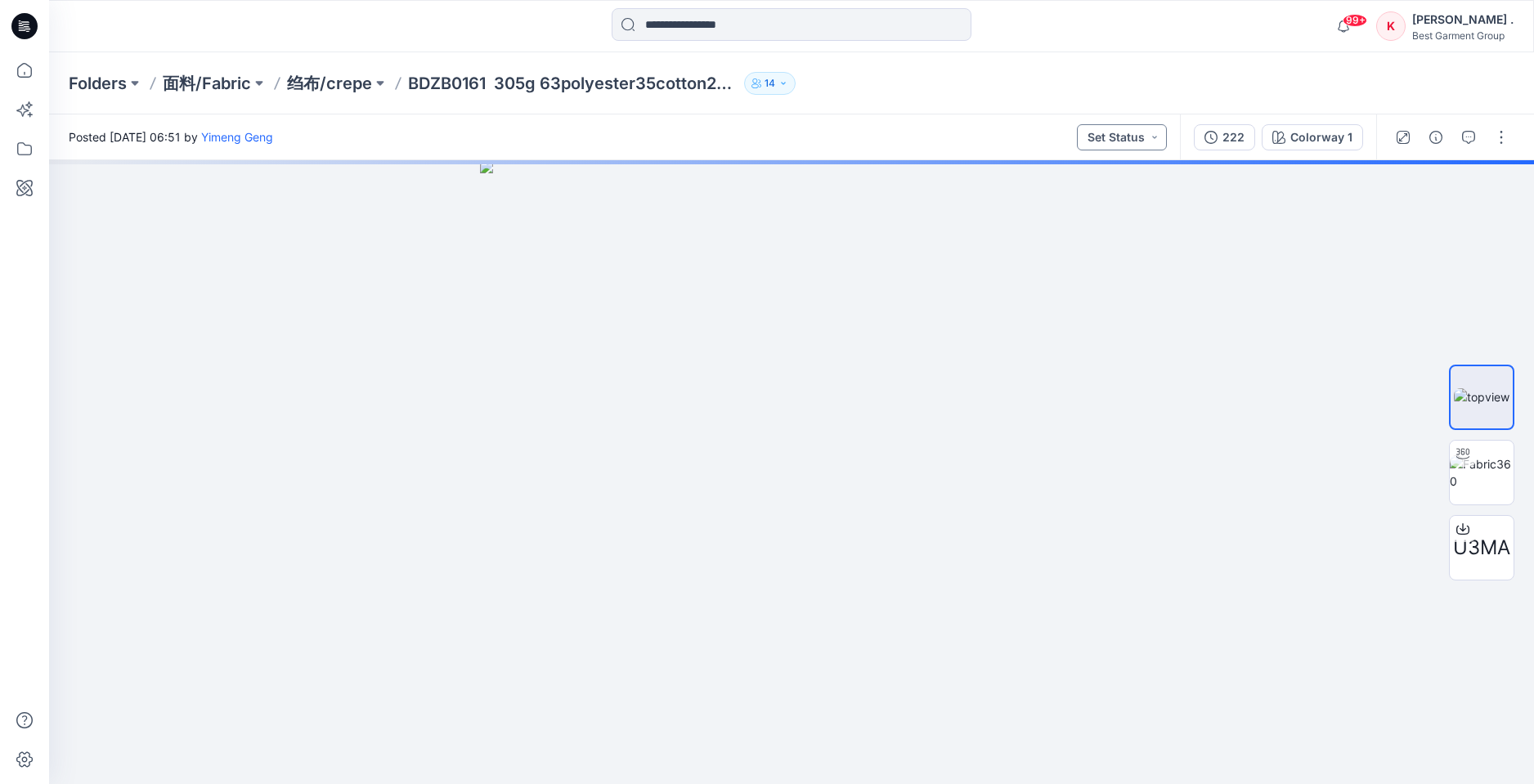
click at [1138, 136] on button "Set Status" at bounding box center [1121, 138] width 90 height 26
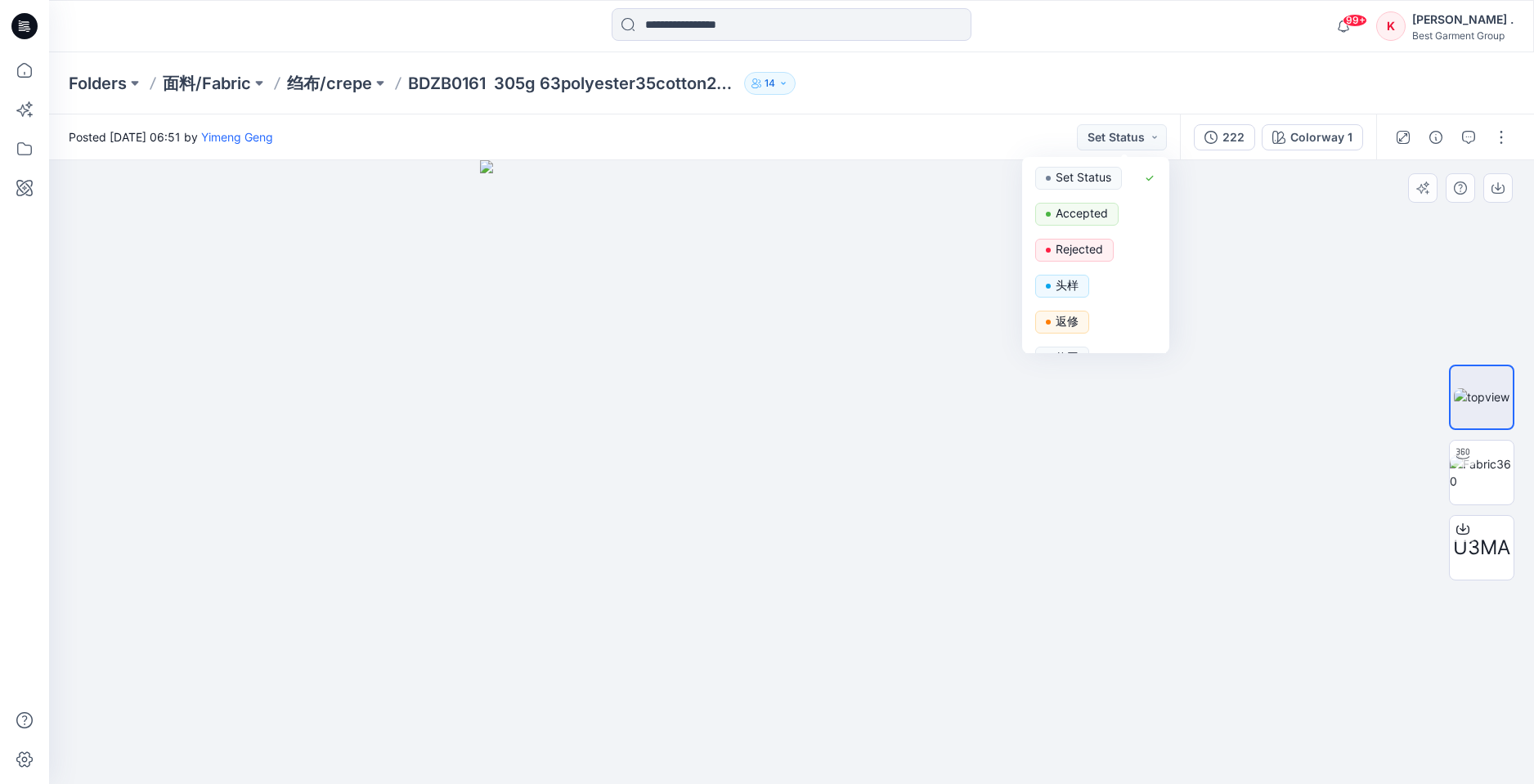
click at [1218, 199] on div at bounding box center [791, 472] width 1484 height 624
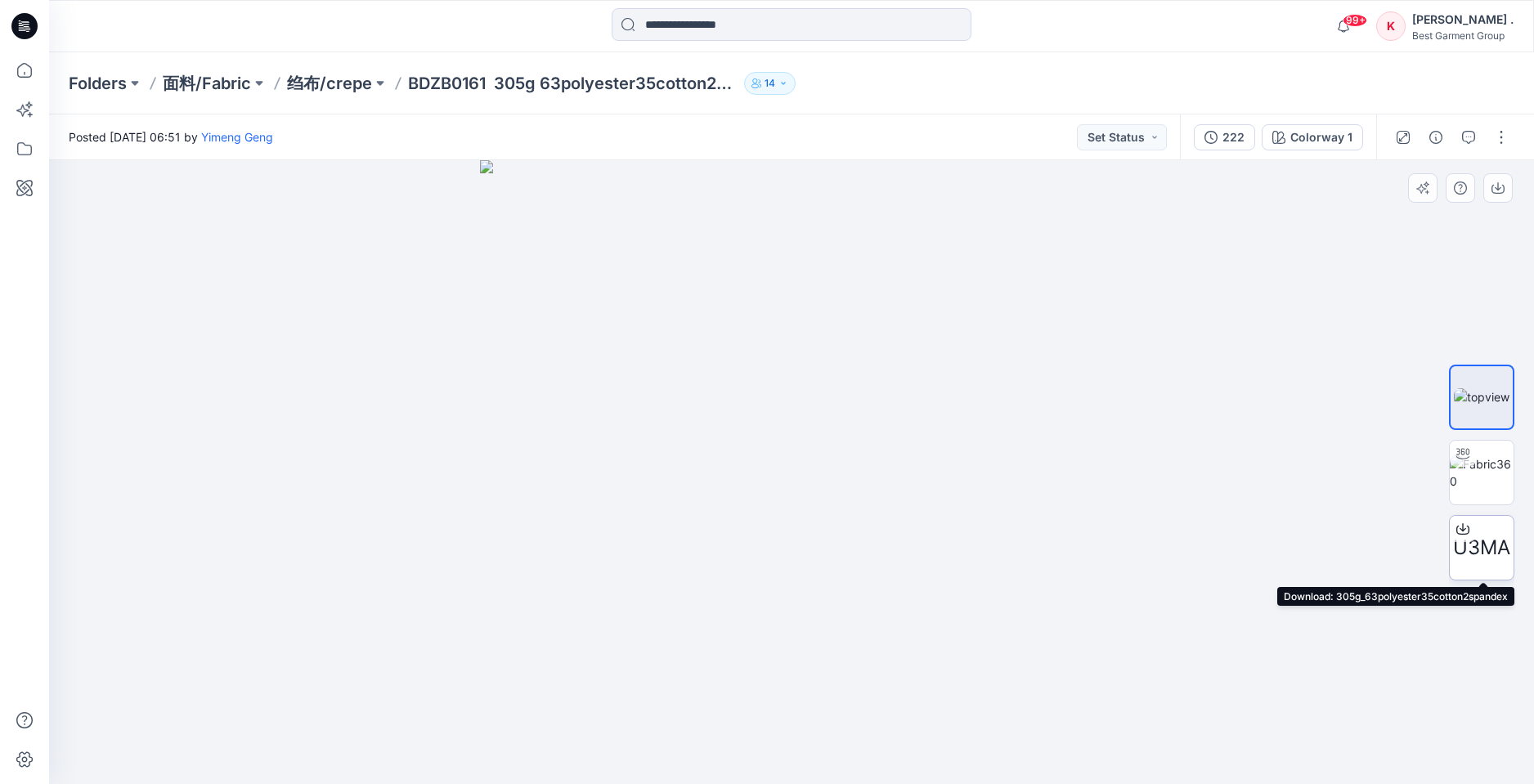
click at [1497, 563] on div "U3MA" at bounding box center [1481, 547] width 65 height 65
click at [1489, 401] on img at bounding box center [1482, 397] width 56 height 17
click at [1496, 190] on icon "button" at bounding box center [1497, 187] width 13 height 13
